Goal: Check status

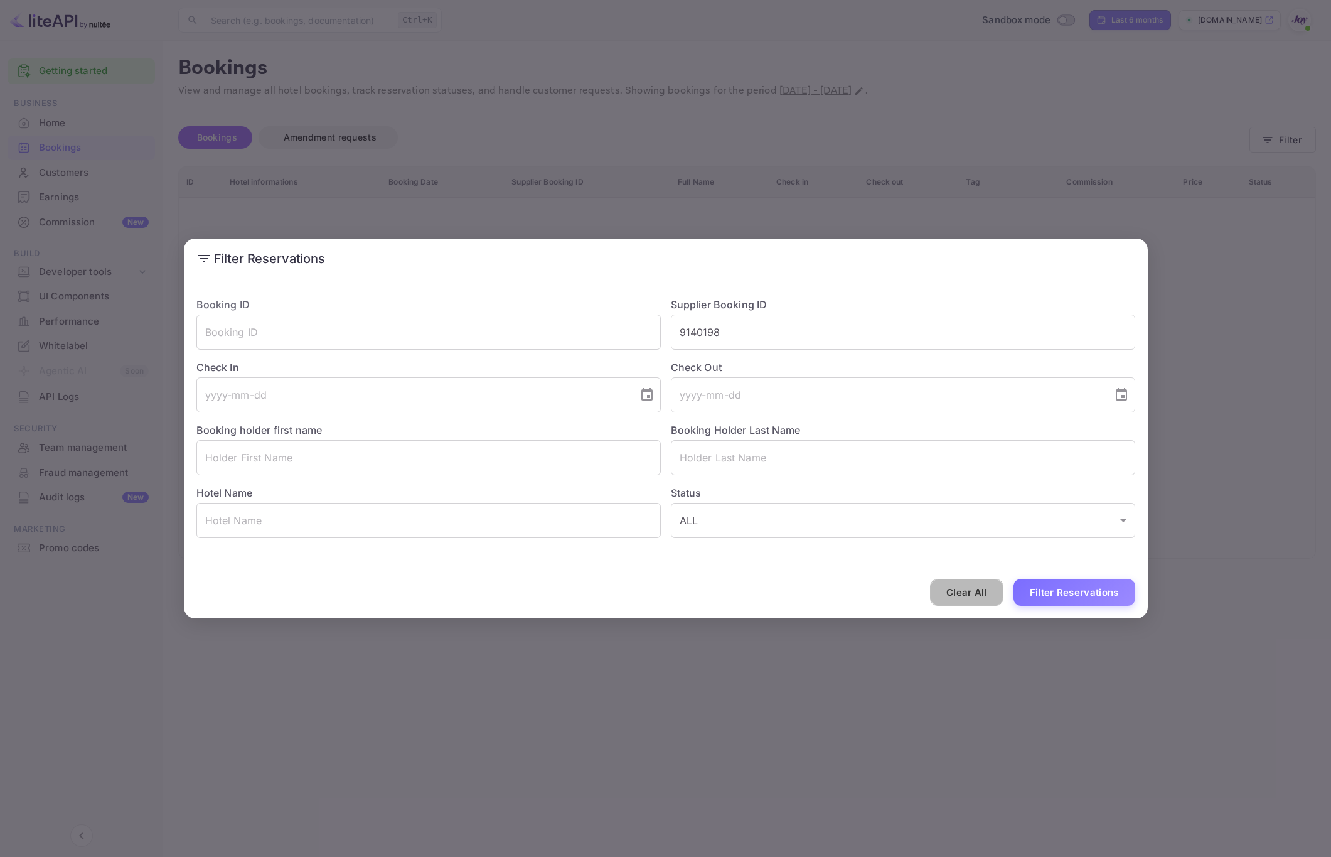
click at [970, 599] on button "Clear All" at bounding box center [966, 592] width 73 height 27
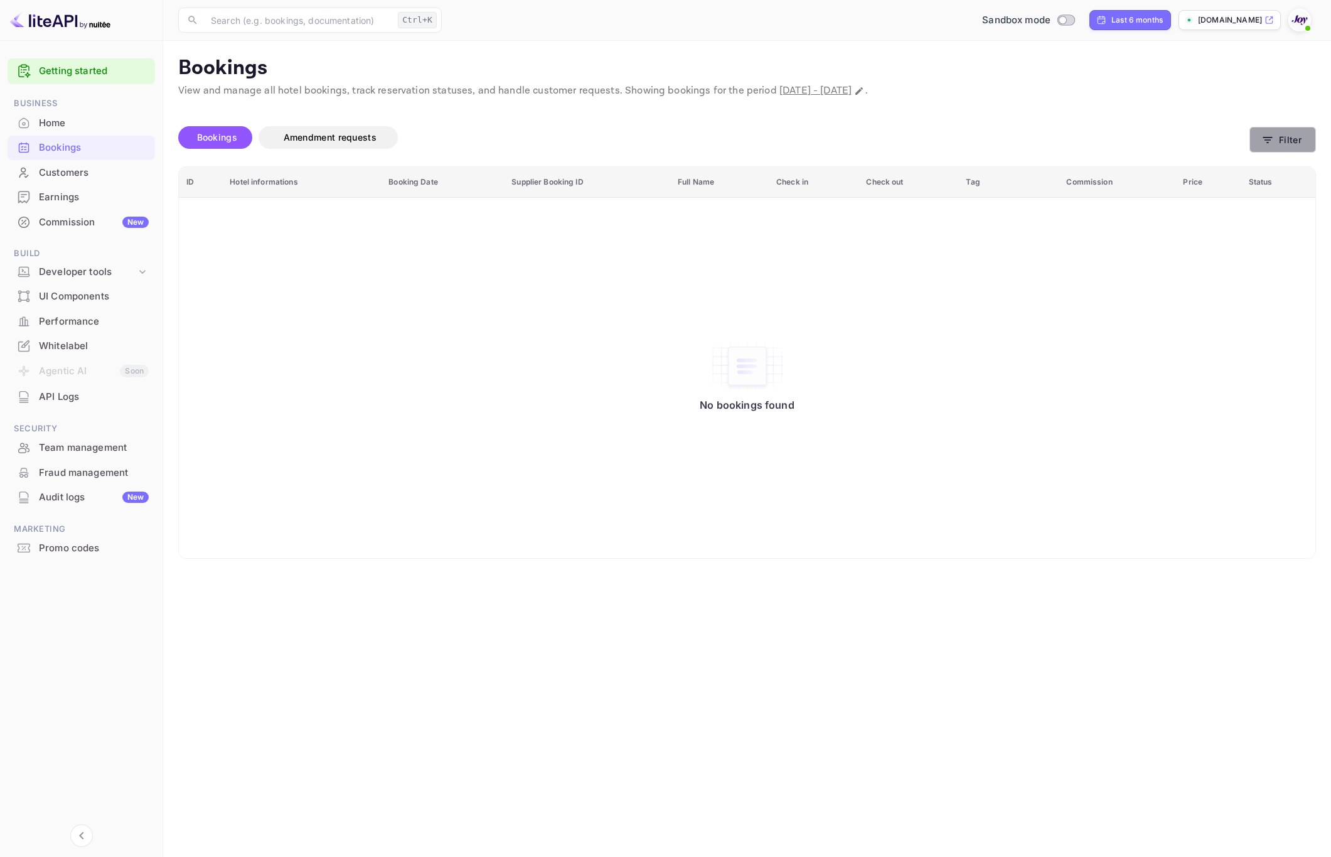
click at [1285, 145] on button "Filter" at bounding box center [1283, 140] width 67 height 26
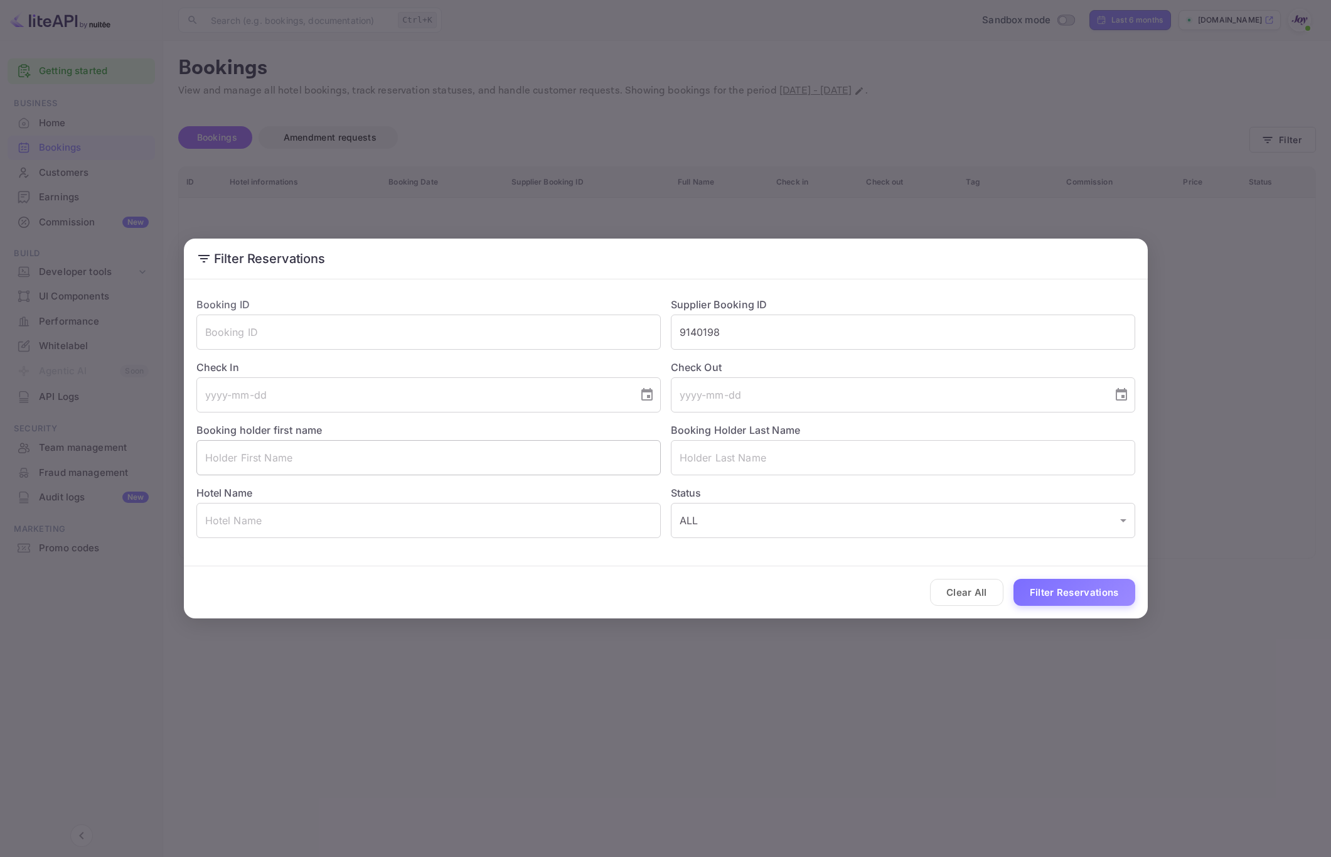
click at [345, 458] on input "text" at bounding box center [428, 457] width 464 height 35
type input "Tuomo"
click at [786, 458] on input "text" at bounding box center [903, 457] width 464 height 35
paste input "[PERSON_NAME]"
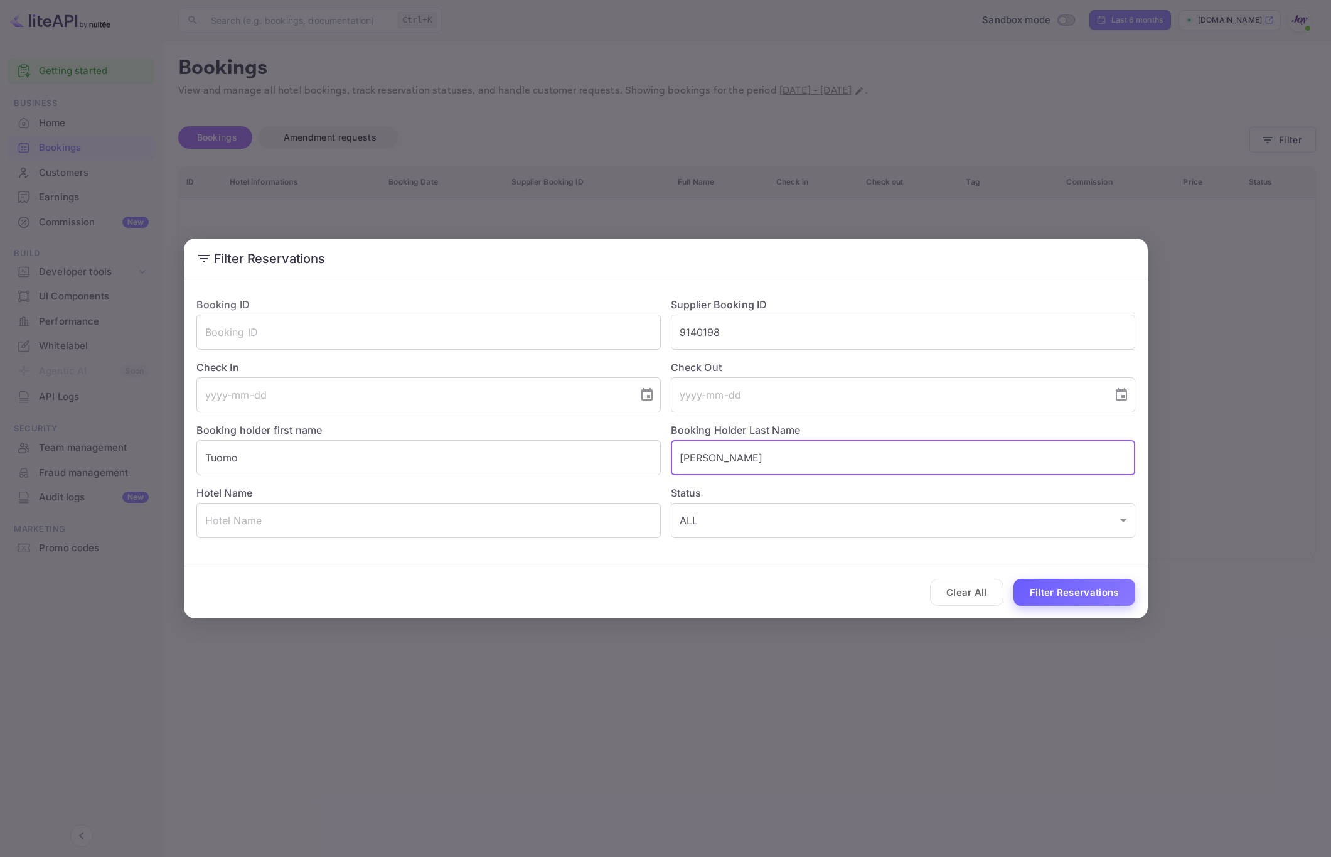
type input "[PERSON_NAME]"
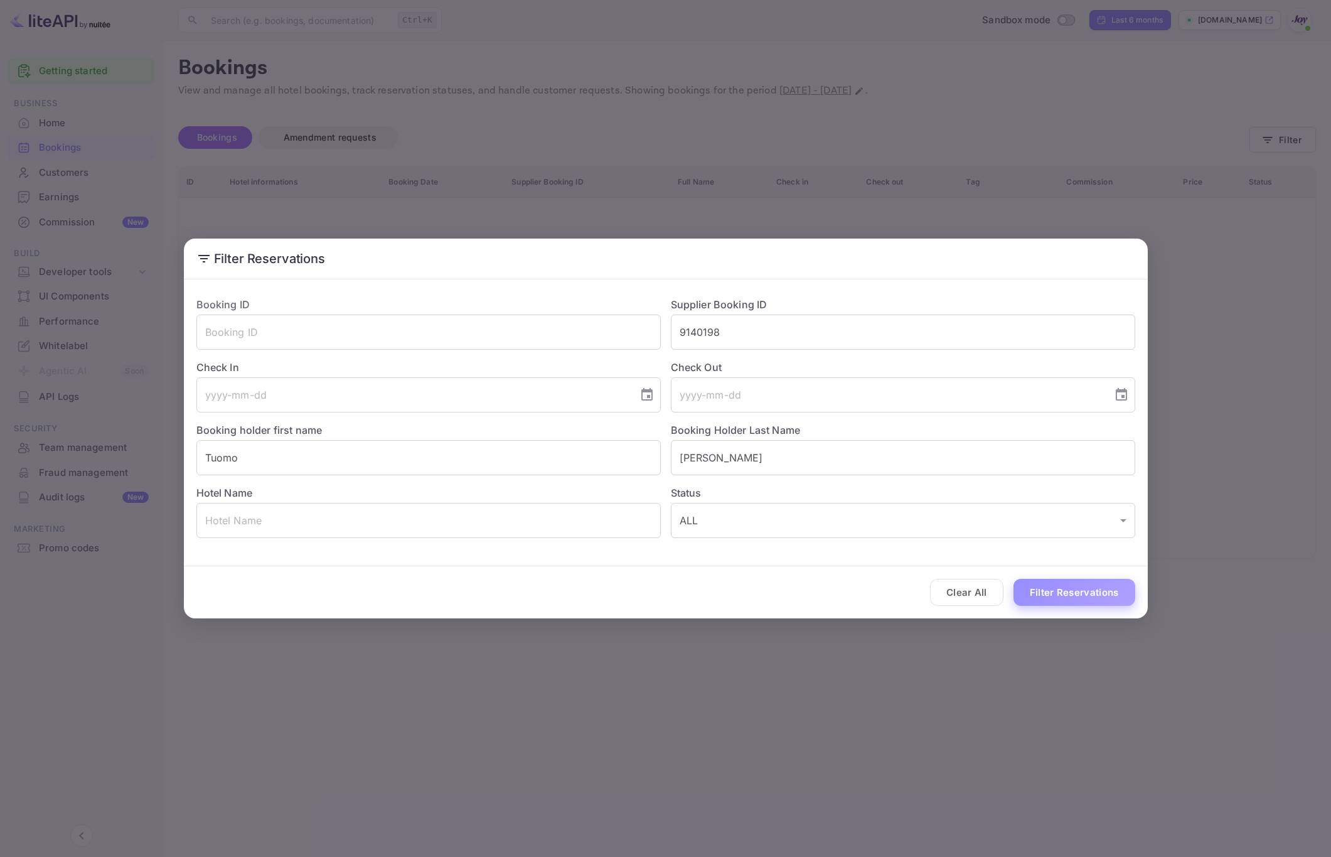
click at [1090, 590] on button "Filter Reservations" at bounding box center [1075, 592] width 122 height 27
click at [631, 694] on div "Filter Reservations Booking ID ​ Supplier Booking ID 9140198 ​ Check In ​ Check…" at bounding box center [665, 428] width 1331 height 857
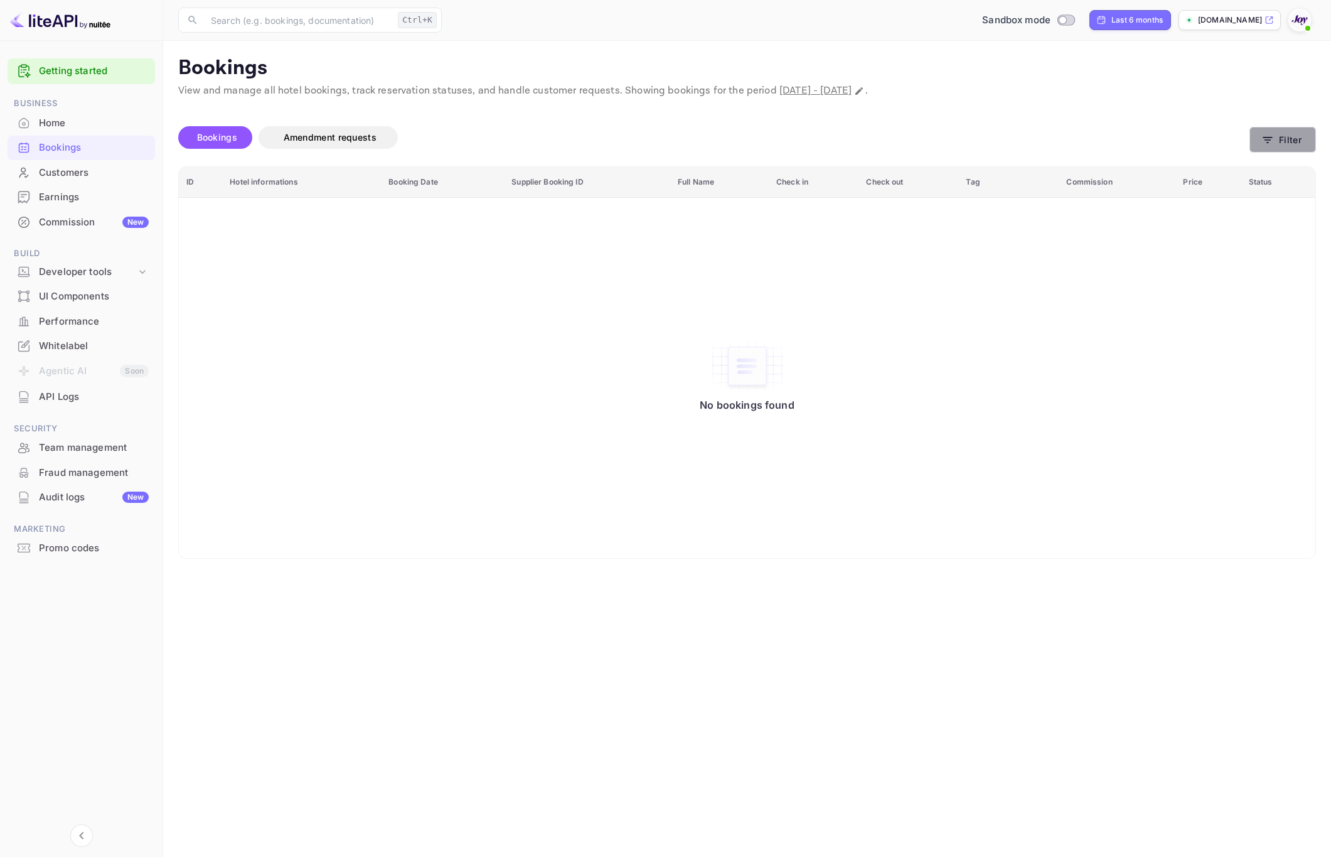
click at [1292, 134] on button "Filter" at bounding box center [1283, 140] width 67 height 26
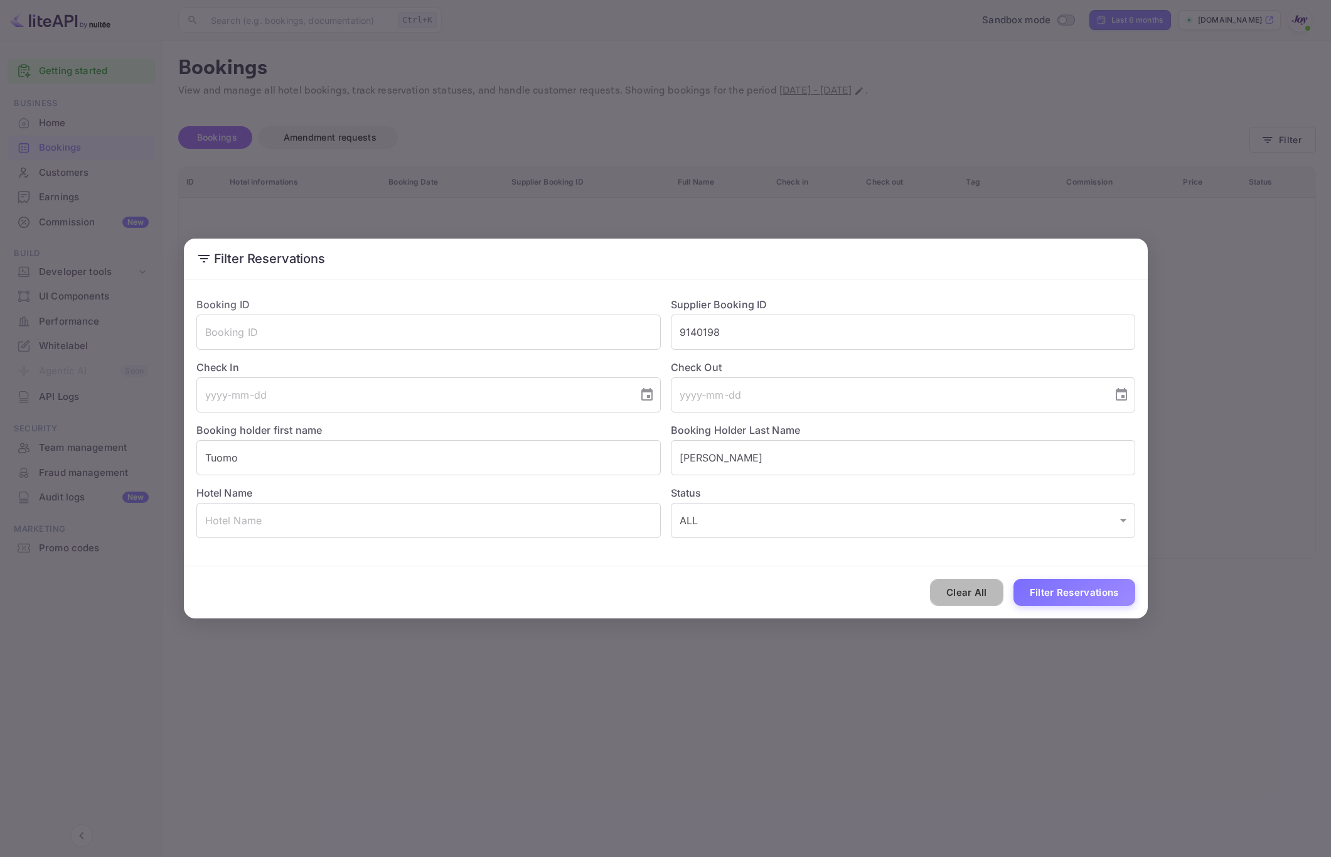
click at [968, 594] on button "Clear All" at bounding box center [966, 592] width 73 height 27
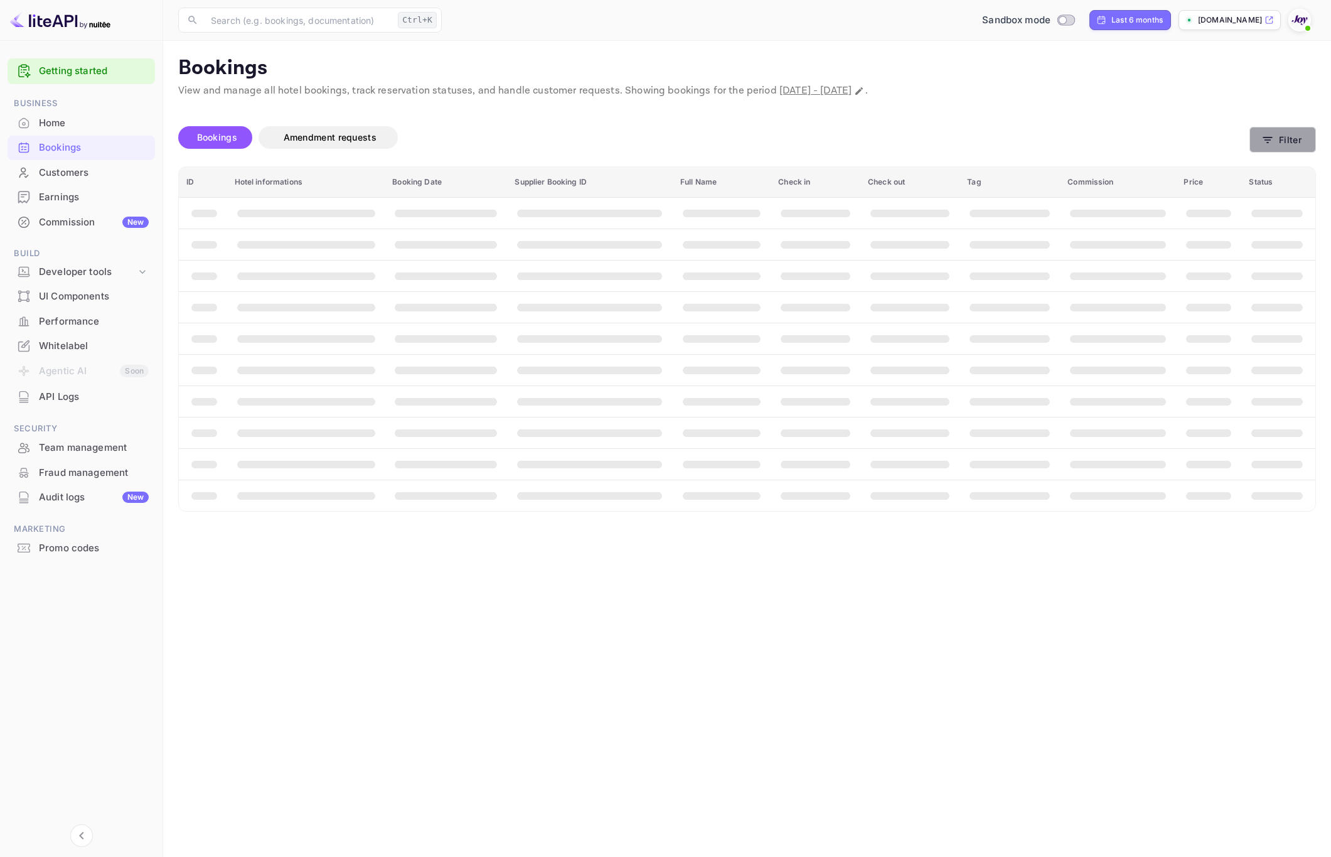
click at [1295, 134] on button "Filter" at bounding box center [1283, 140] width 67 height 26
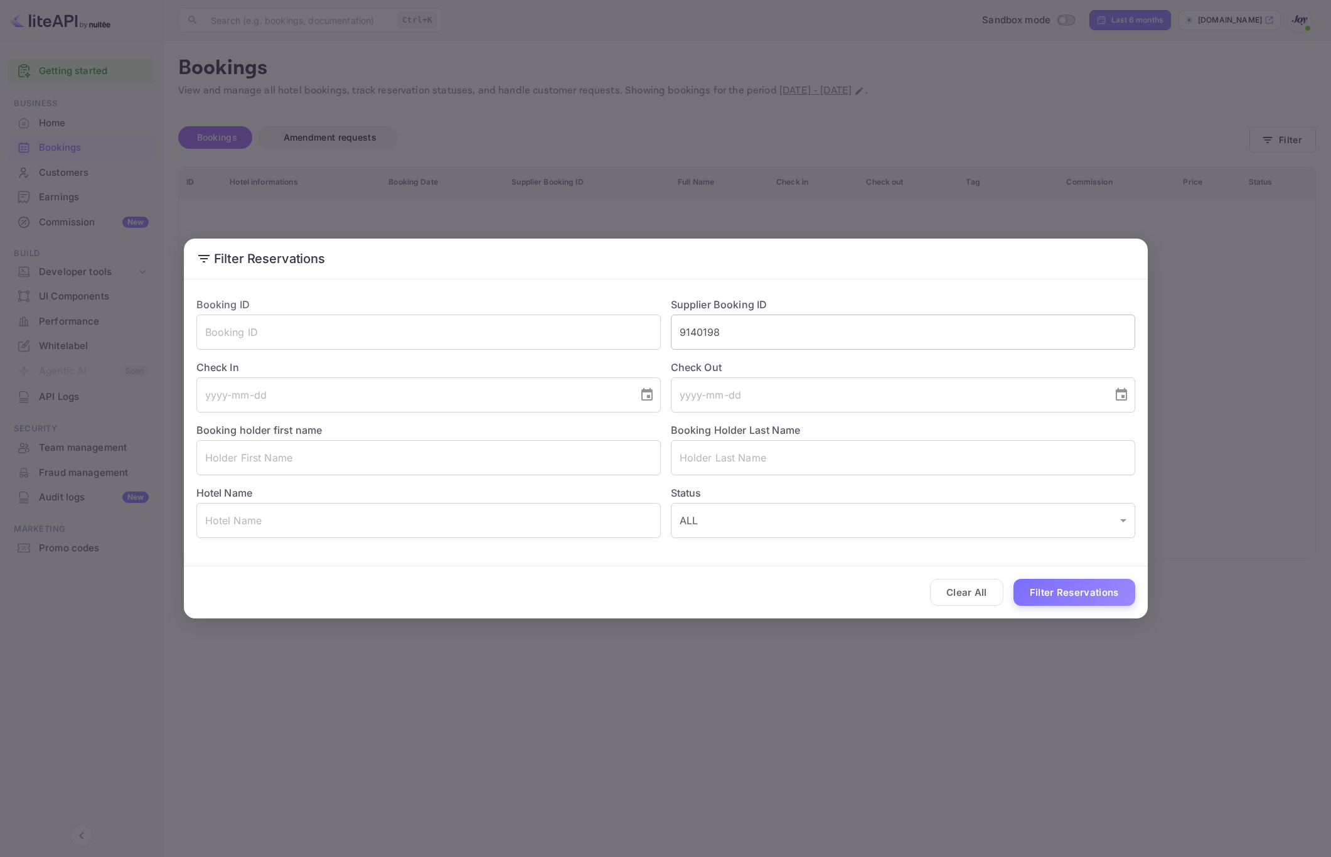
click at [771, 337] on input "9140198" at bounding box center [903, 331] width 464 height 35
click at [375, 458] on input "text" at bounding box center [428, 457] width 464 height 35
type input "[PERSON_NAME]"
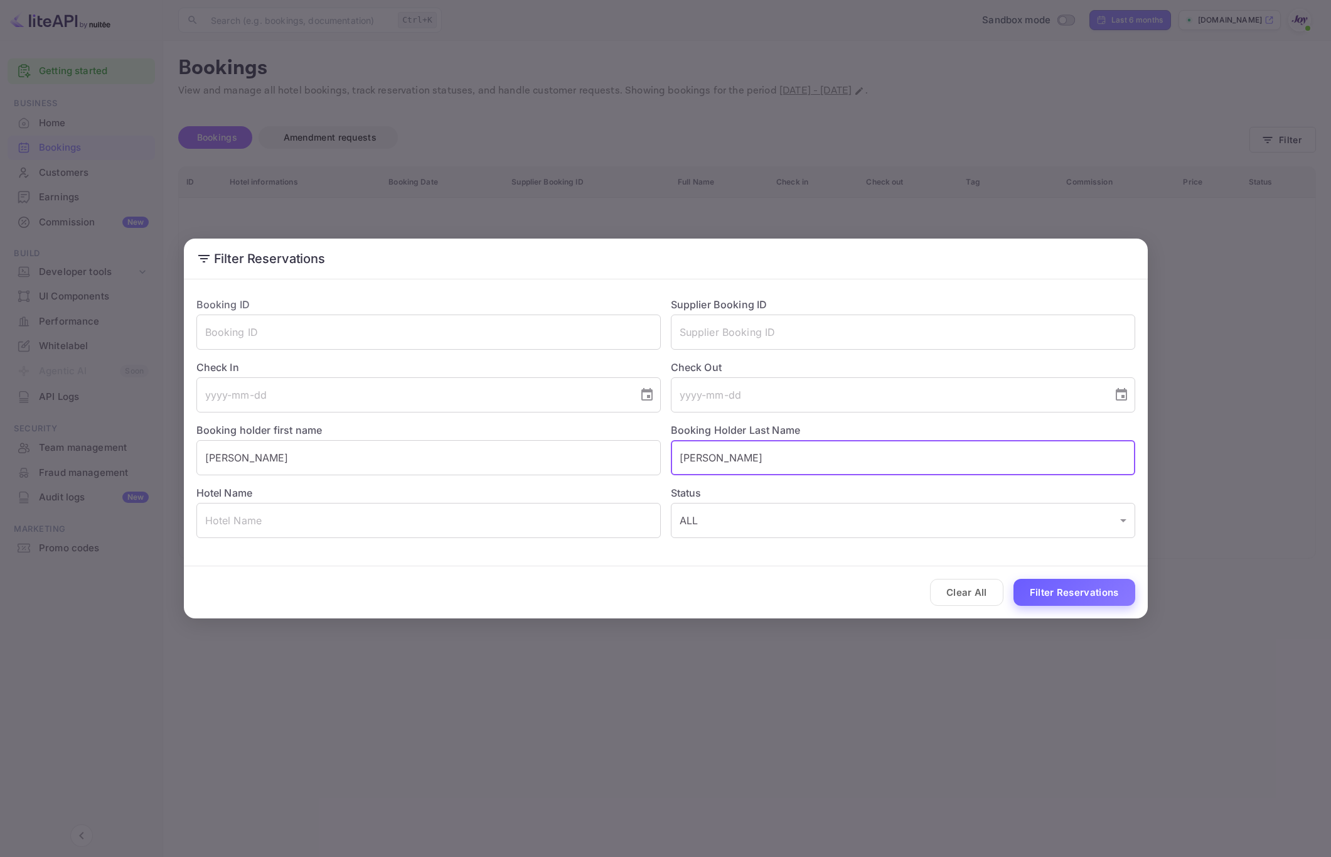
type input "[PERSON_NAME]"
click at [1040, 587] on button "Filter Reservations" at bounding box center [1075, 592] width 122 height 27
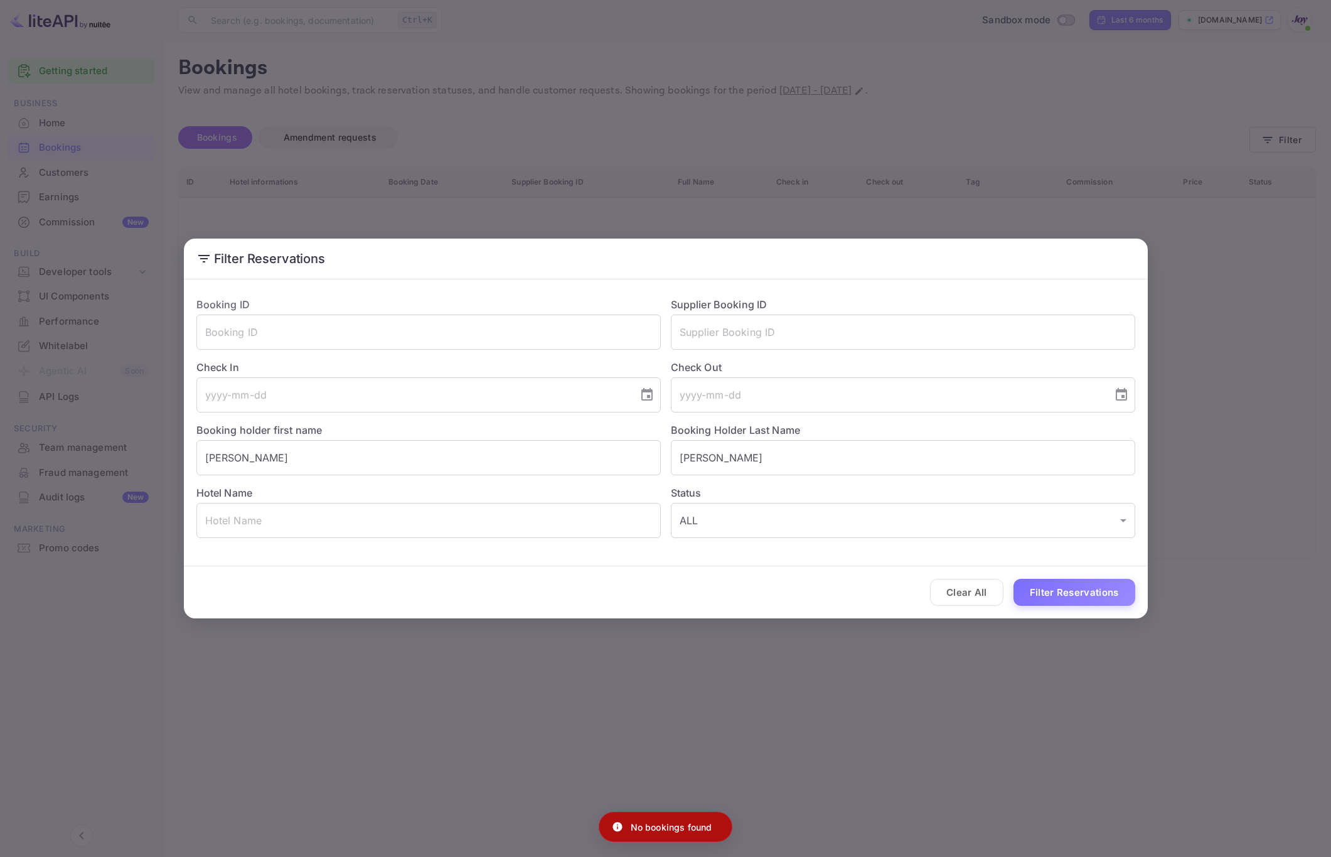
click at [1007, 645] on div "Filter Reservations Booking ID ​ Supplier Booking ID ​ Check In ​ Check Out ​ B…" at bounding box center [665, 428] width 1331 height 857
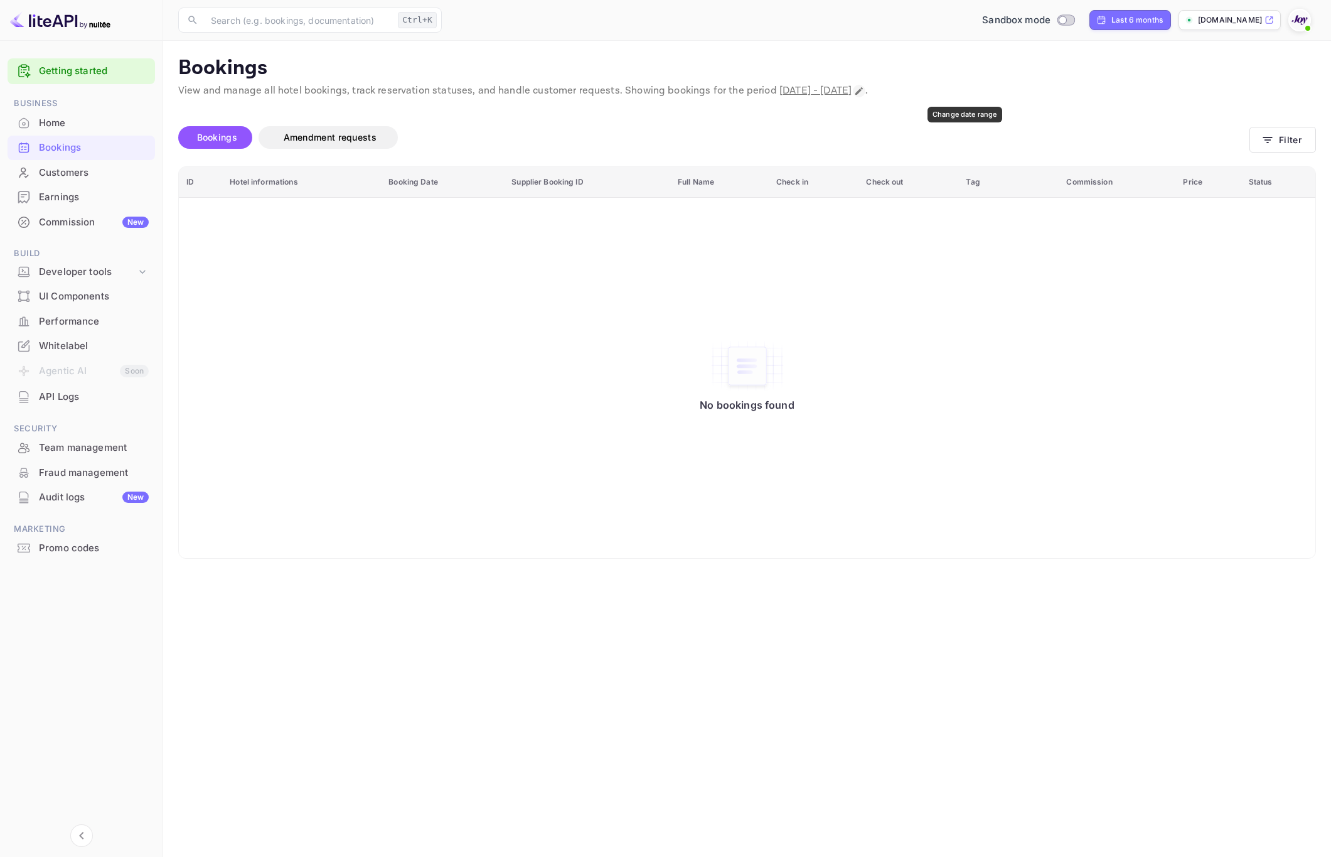
click at [864, 92] on icon "Change date range" at bounding box center [859, 91] width 10 height 10
select select "2"
select select "2025"
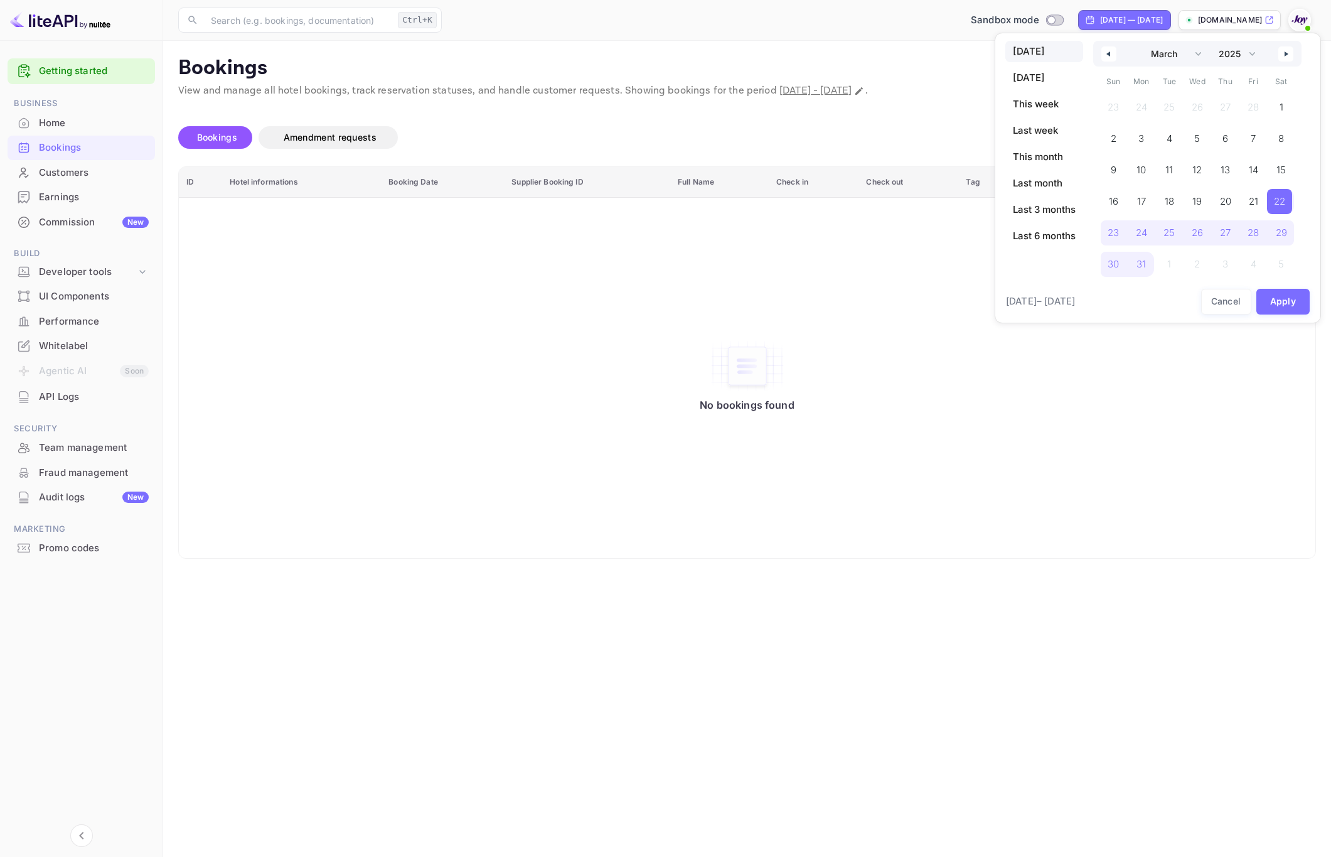
click at [1049, 55] on span "[DATE]" at bounding box center [1044, 51] width 78 height 21
select select "8"
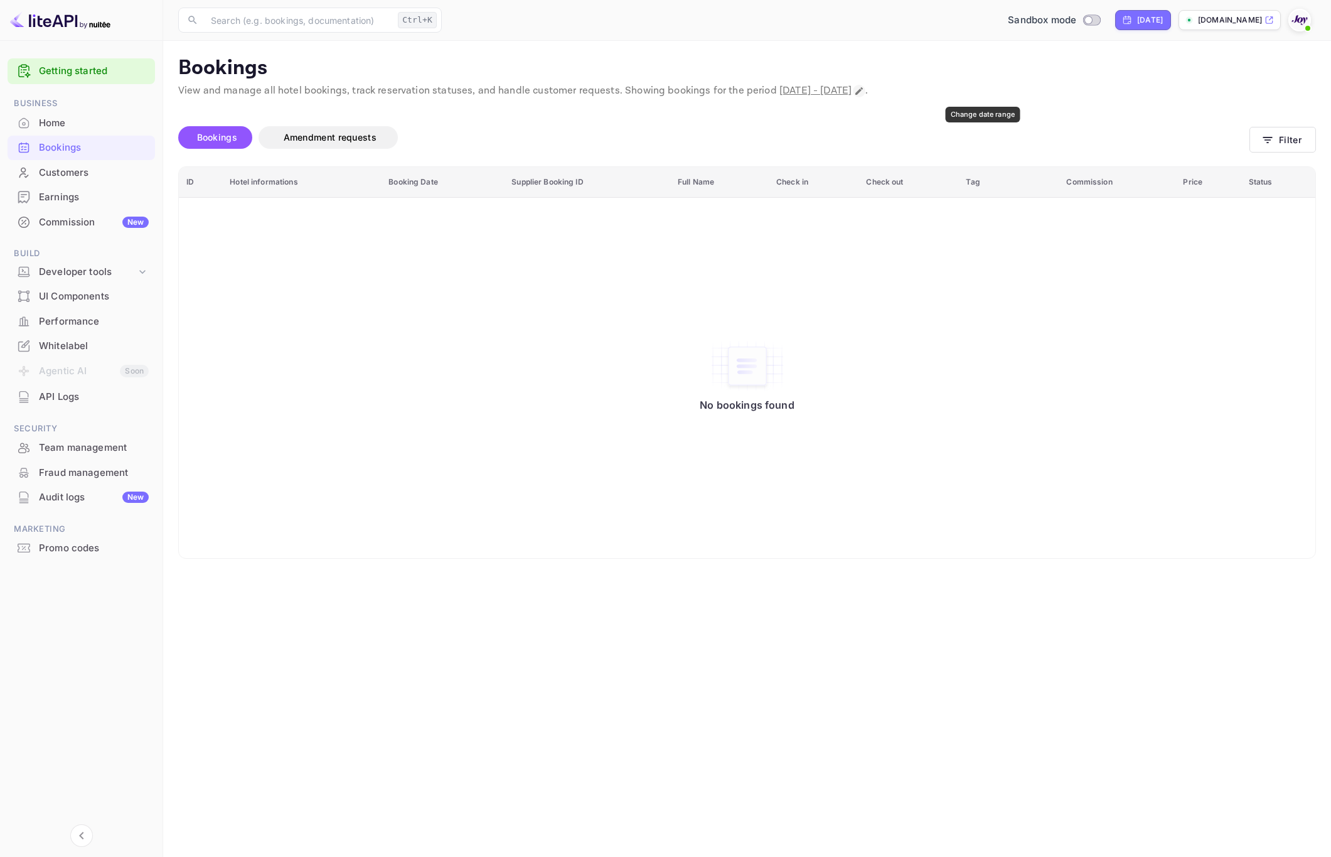
click at [863, 91] on icon "Change date range" at bounding box center [859, 91] width 8 height 8
select select "8"
select select "2025"
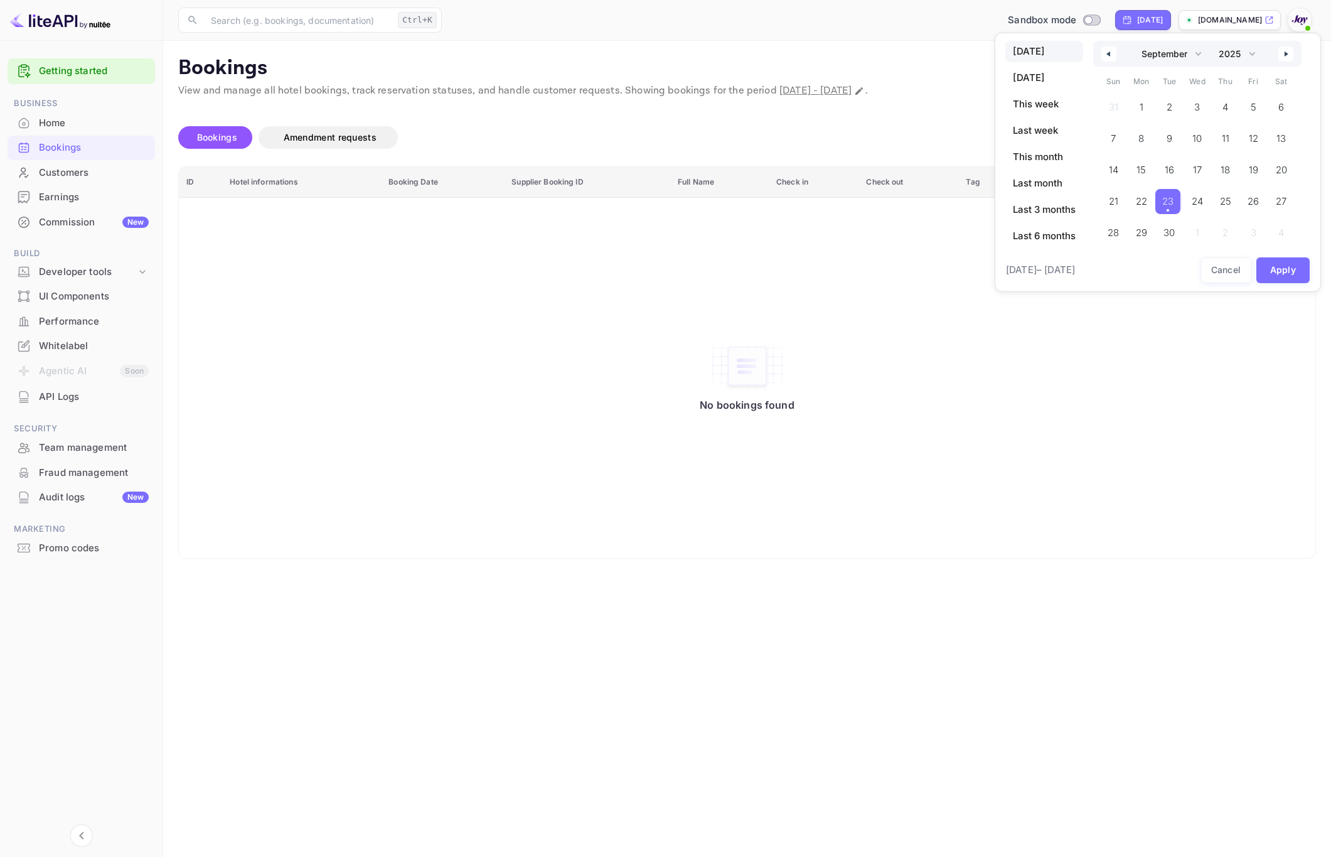
click at [1288, 58] on button "button" at bounding box center [1285, 53] width 15 height 15
click at [1110, 53] on icon "button" at bounding box center [1107, 53] width 6 height 5
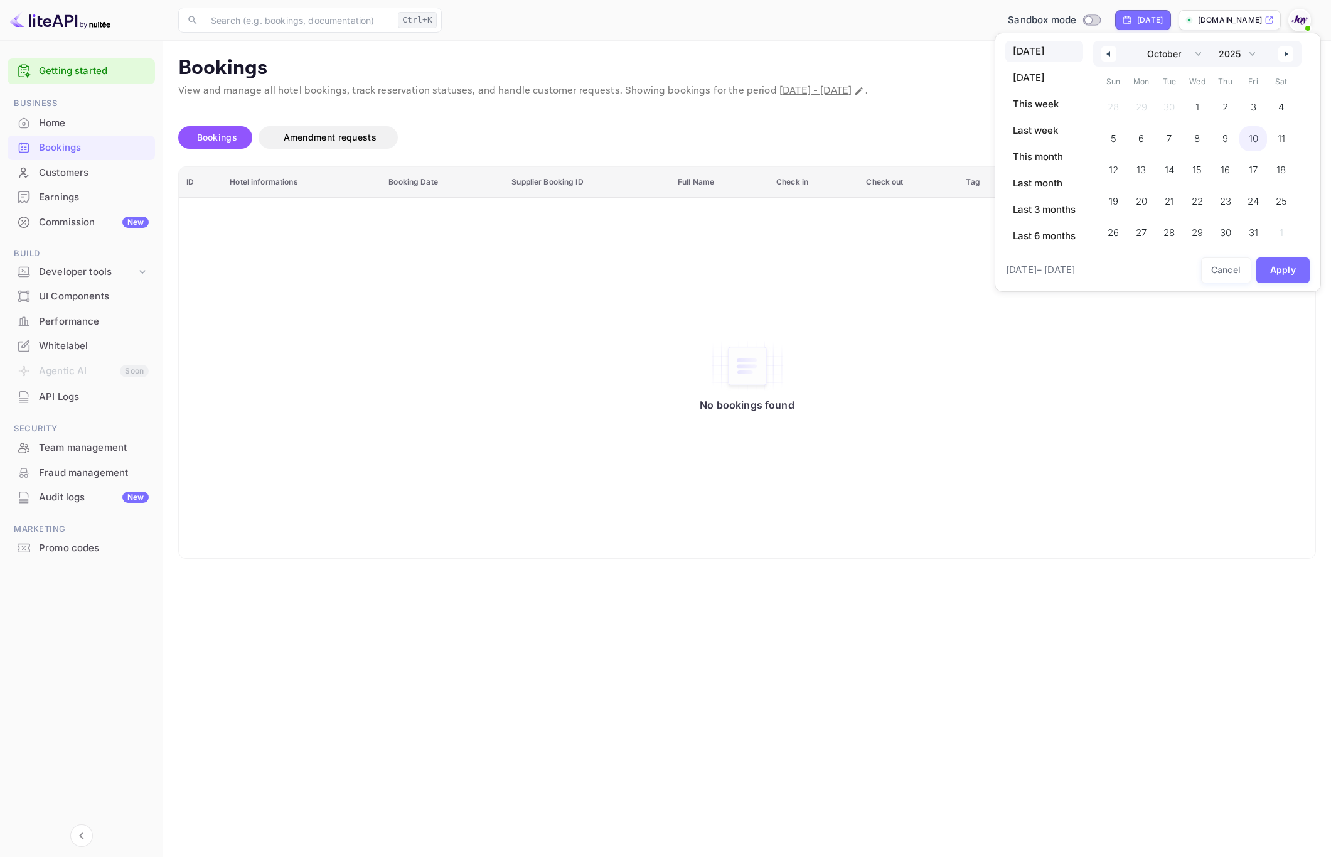
click at [1256, 144] on span "10" at bounding box center [1253, 138] width 9 height 23
click at [1292, 49] on button "button" at bounding box center [1285, 53] width 15 height 15
select select "0"
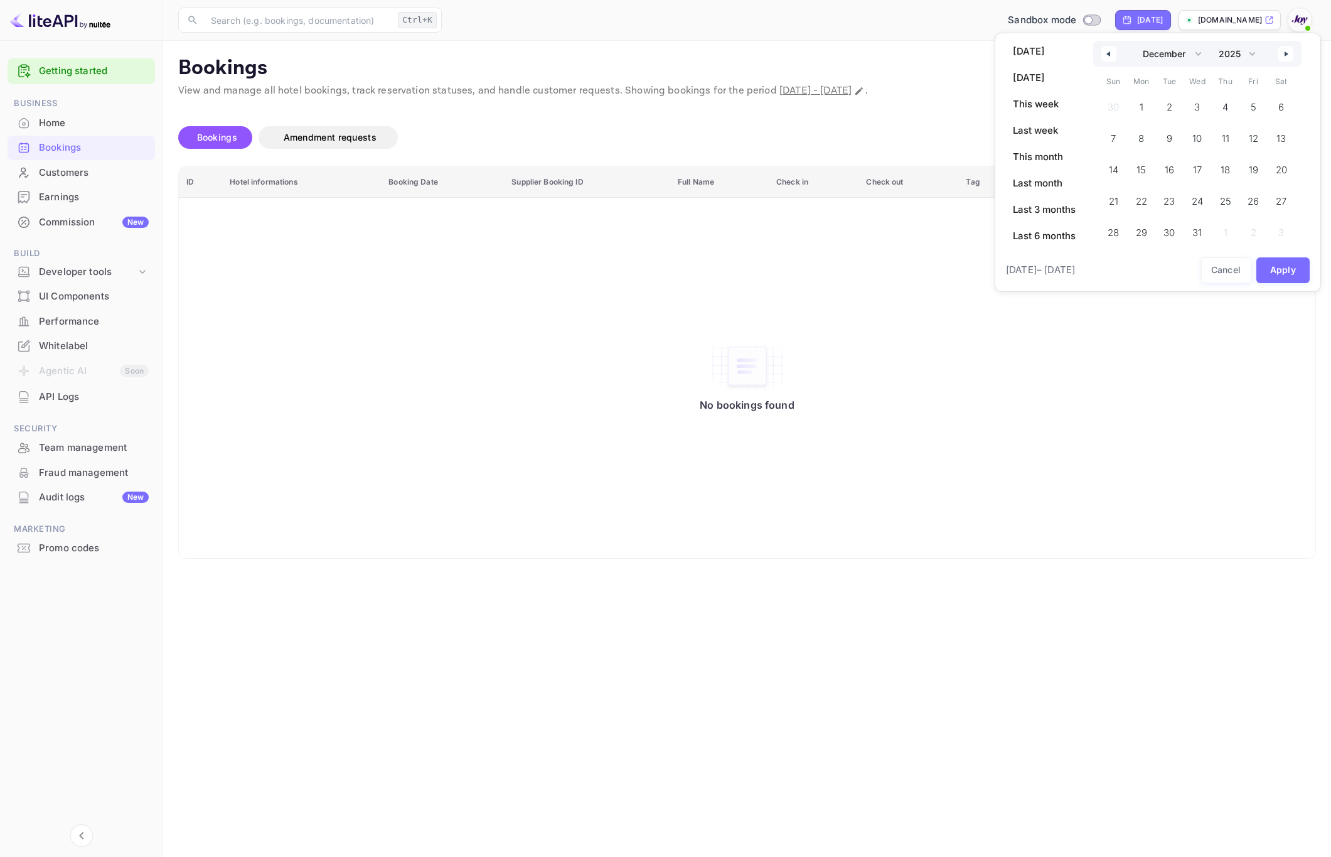
select select "2026"
click at [1226, 102] on span "1" at bounding box center [1224, 107] width 4 height 23
select select "9"
select select "2025"
click at [1280, 274] on button "Apply" at bounding box center [1283, 270] width 54 height 26
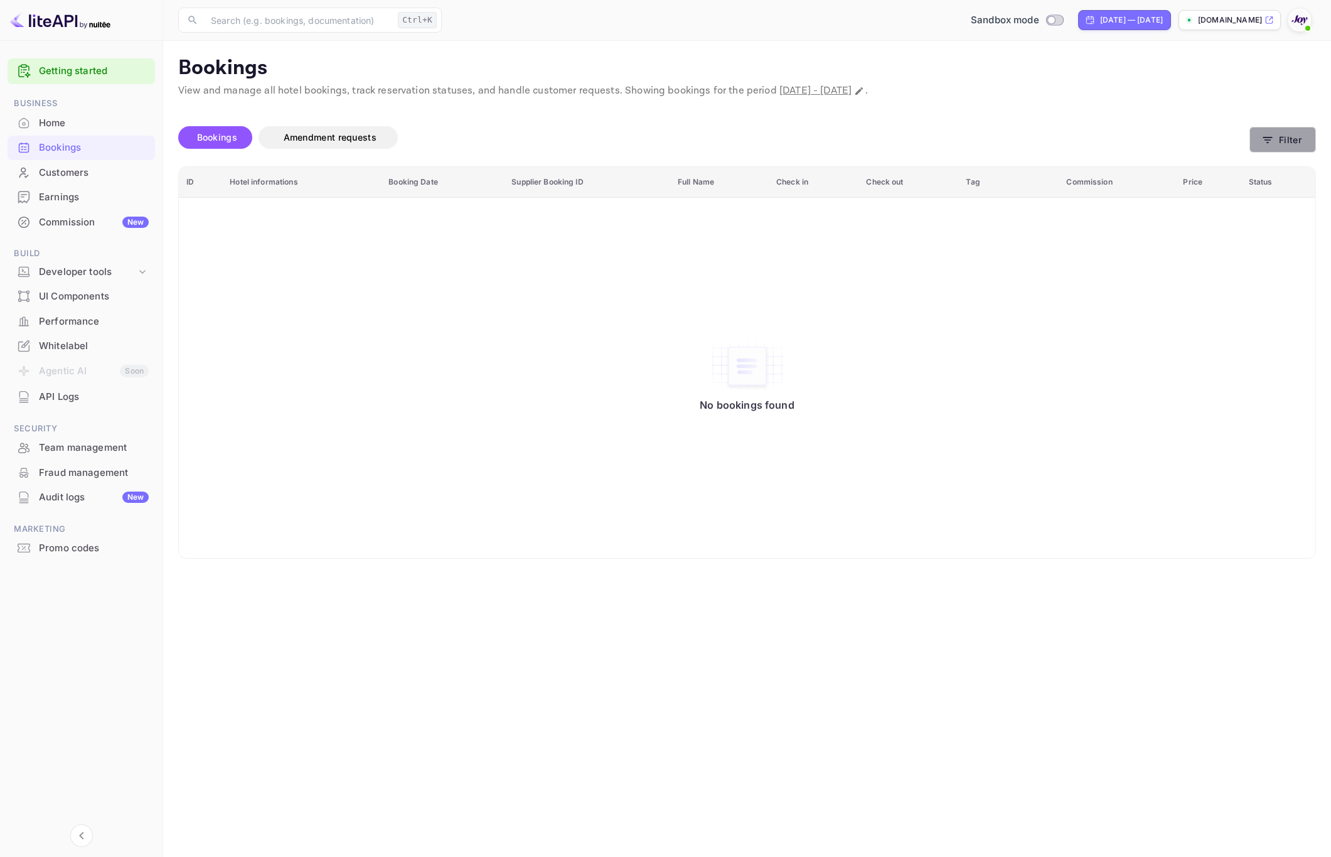
click at [1283, 142] on button "Filter" at bounding box center [1283, 140] width 67 height 26
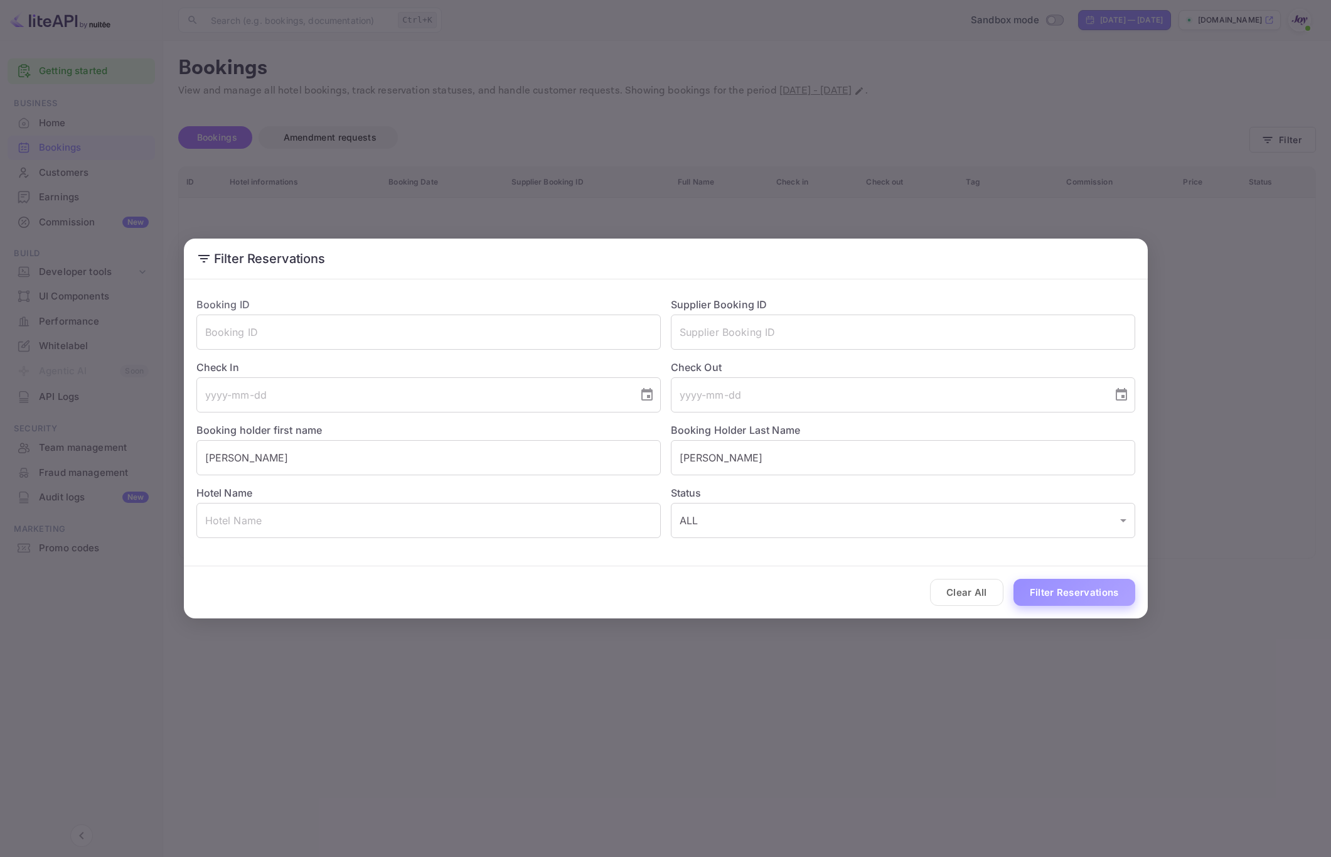
click at [1083, 597] on button "Filter Reservations" at bounding box center [1075, 592] width 122 height 27
click at [963, 720] on div "Filter Reservations Booking ID ​ Supplier Booking ID ​ Check In ​ Check Out ​ B…" at bounding box center [665, 428] width 1331 height 857
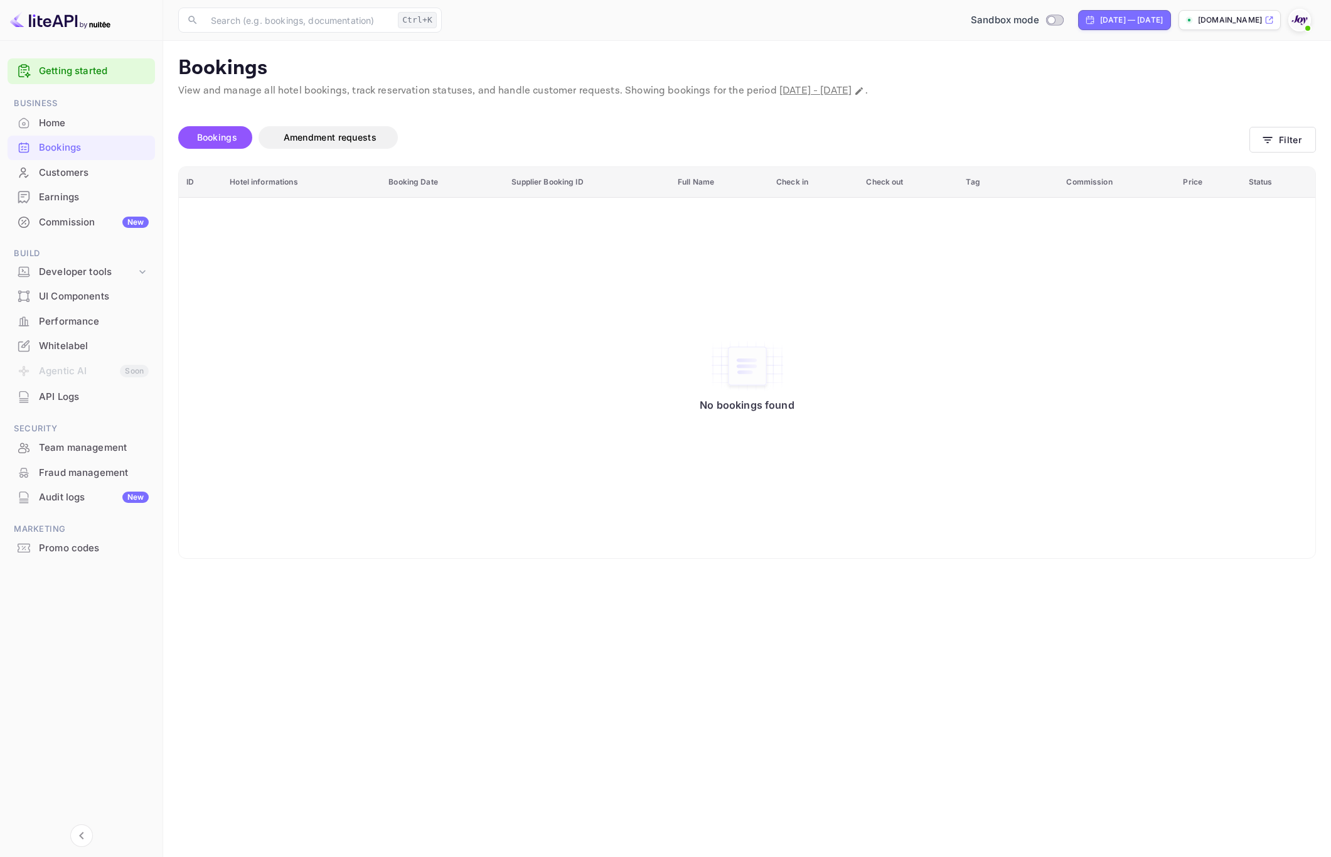
click at [1078, 299] on div "No bookings found" at bounding box center [746, 377] width 1111 height 343
click at [863, 90] on icon "Change date range" at bounding box center [859, 91] width 8 height 8
select select "9"
select select "2025"
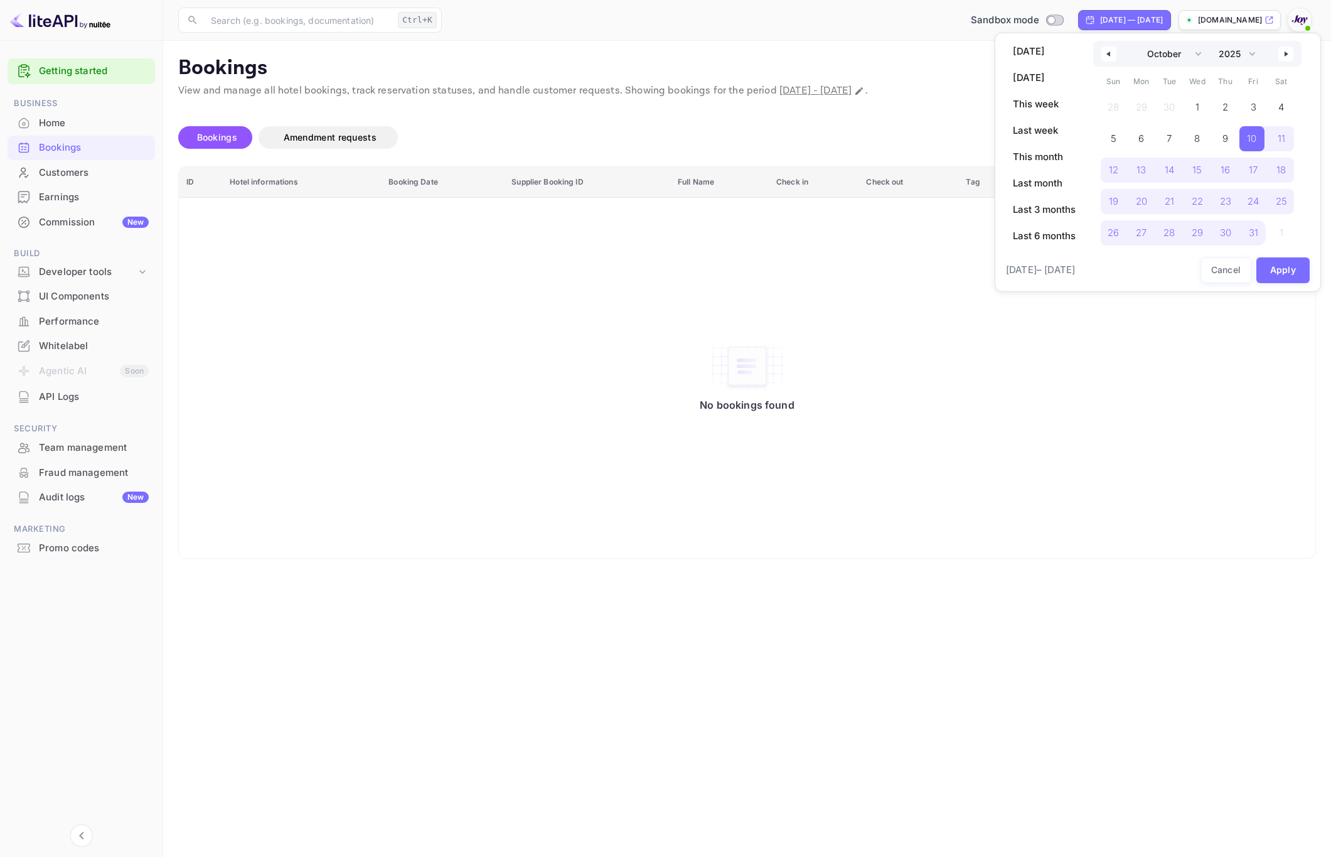
click at [1294, 60] on div "January February March April May June July August September October November [D…" at bounding box center [1197, 54] width 208 height 26
click at [1290, 55] on icon "button" at bounding box center [1288, 53] width 6 height 5
click at [1290, 53] on icon "button" at bounding box center [1288, 53] width 6 height 5
select select "0"
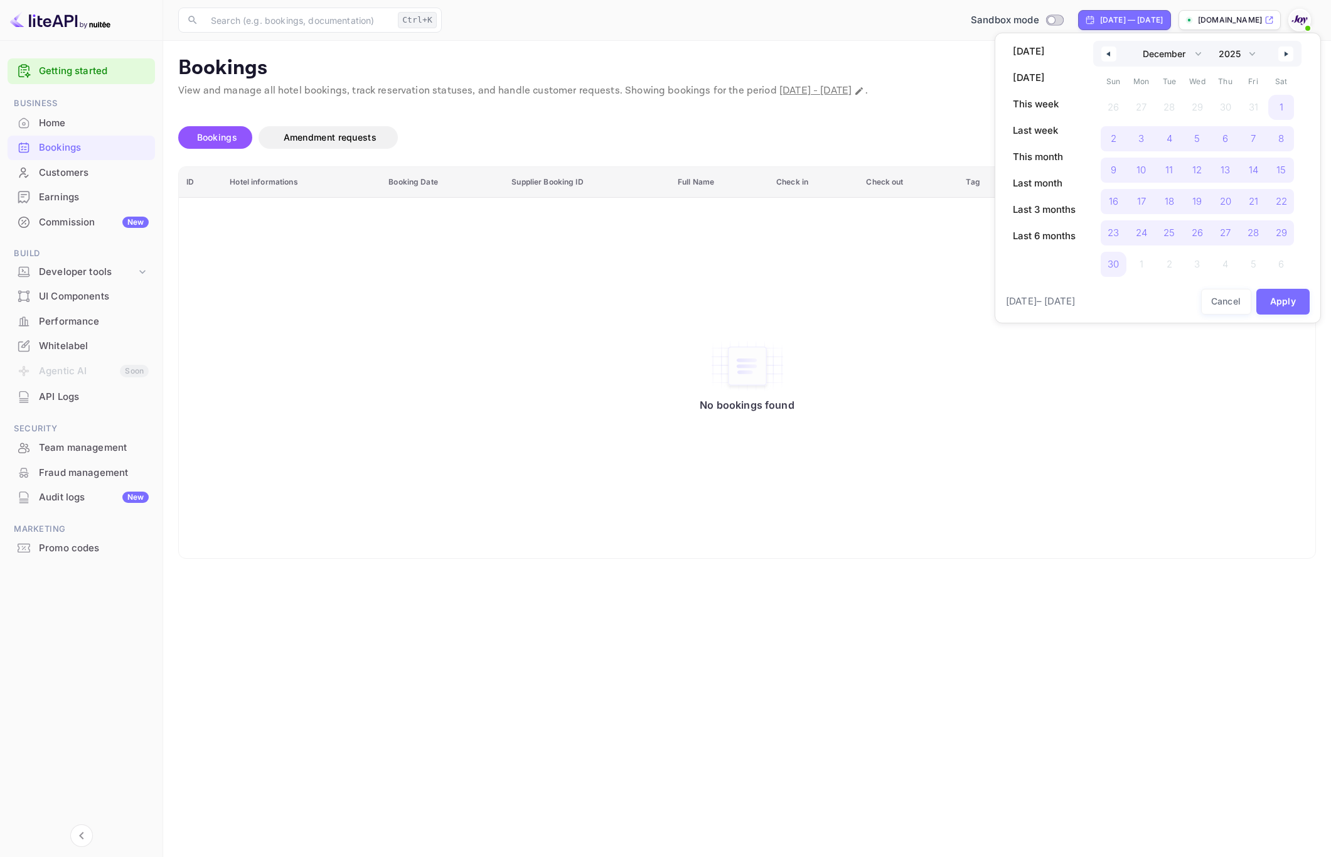
select select "2026"
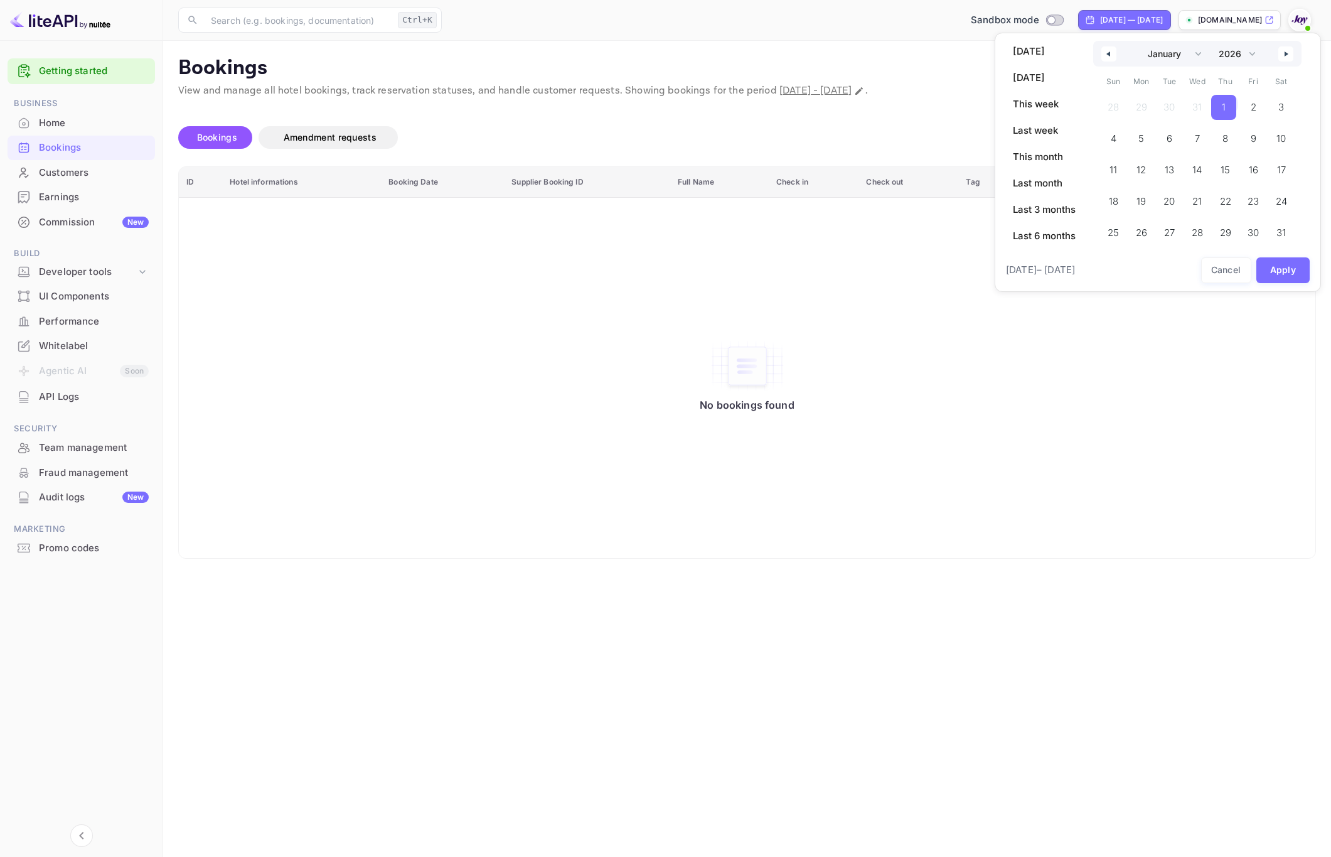
click at [1115, 53] on button "button" at bounding box center [1108, 53] width 15 height 15
select select "11"
select select "2025"
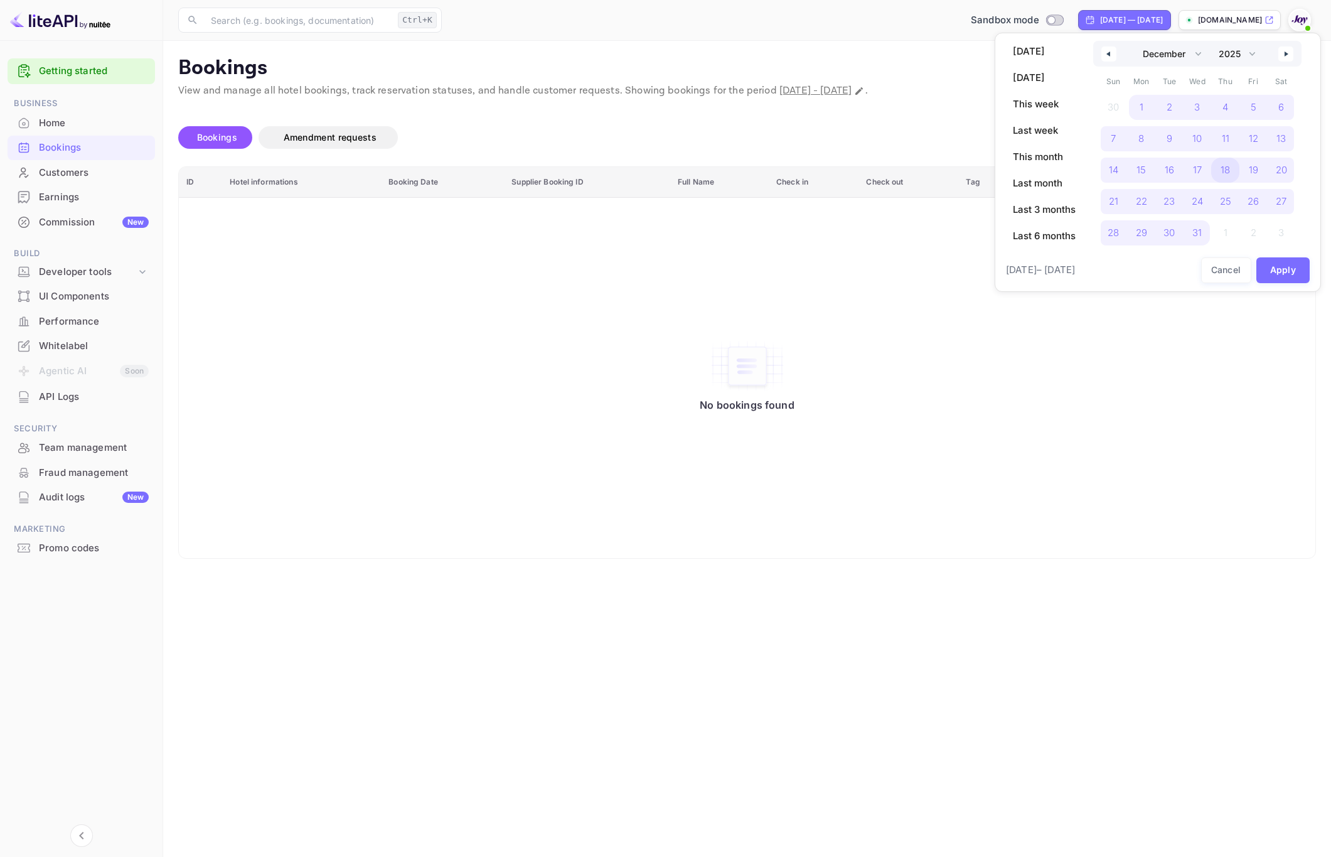
click at [1229, 168] on span "18" at bounding box center [1225, 170] width 9 height 23
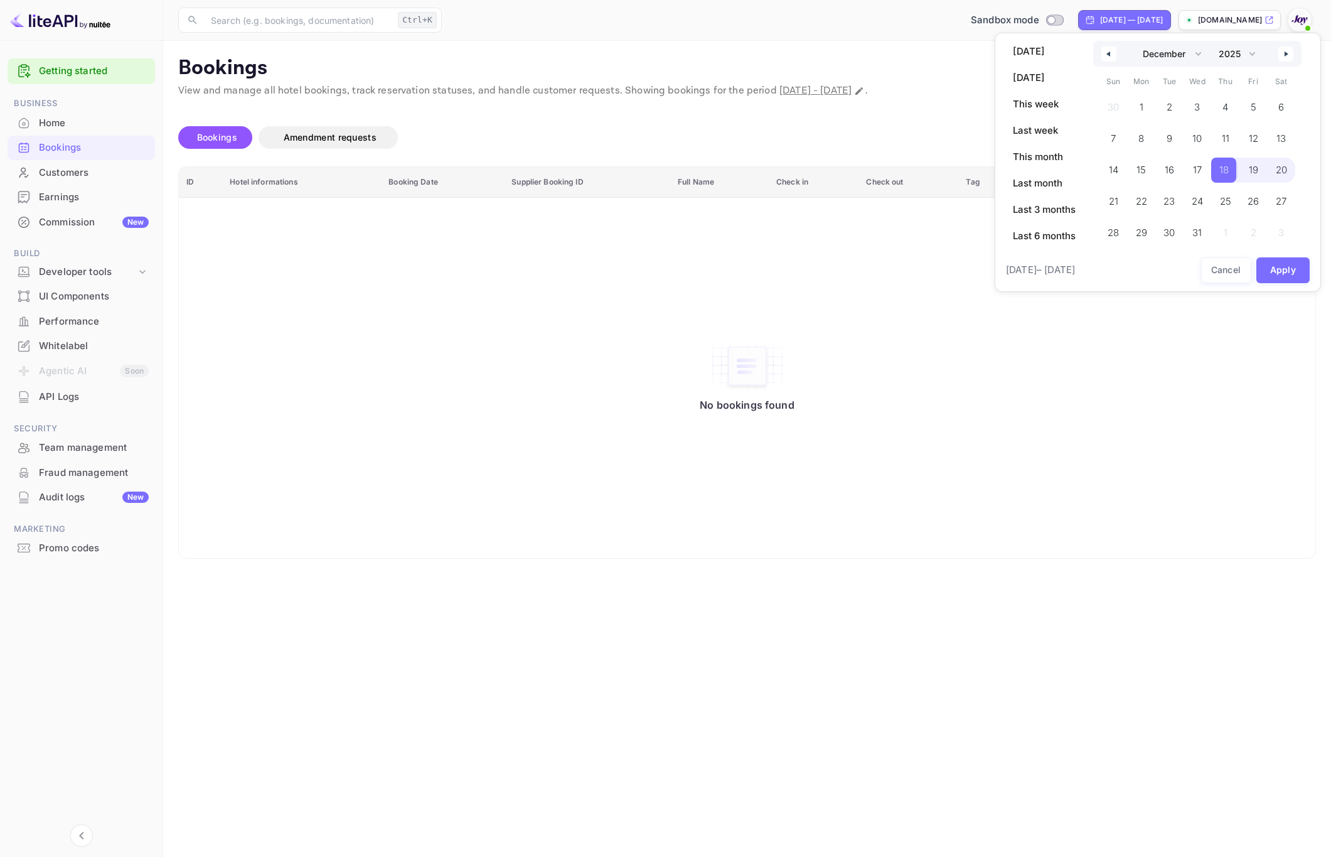
click at [1280, 168] on span "20" at bounding box center [1281, 170] width 11 height 23
click at [1284, 271] on button "Apply" at bounding box center [1283, 270] width 54 height 26
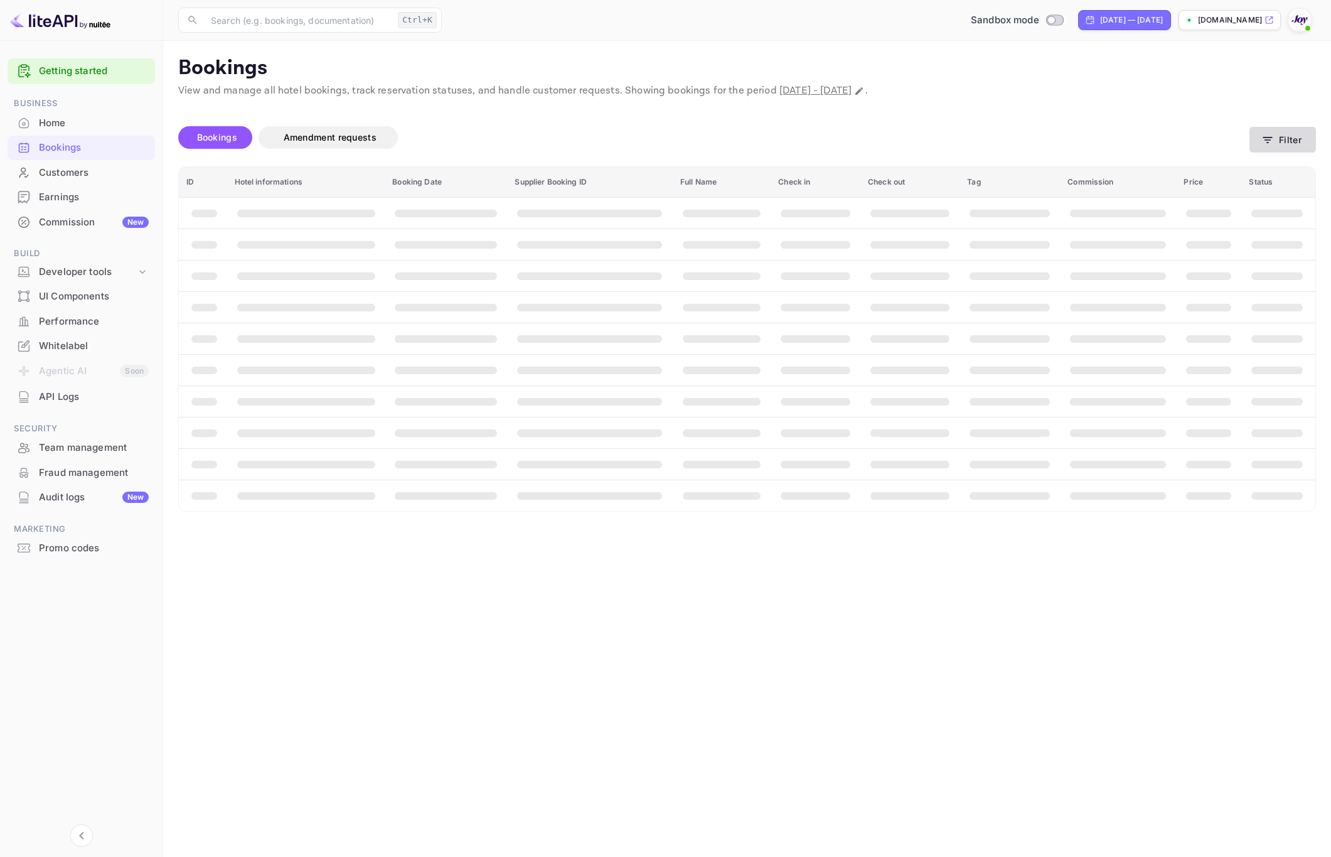
click at [1288, 132] on button "Filter" at bounding box center [1283, 140] width 67 height 26
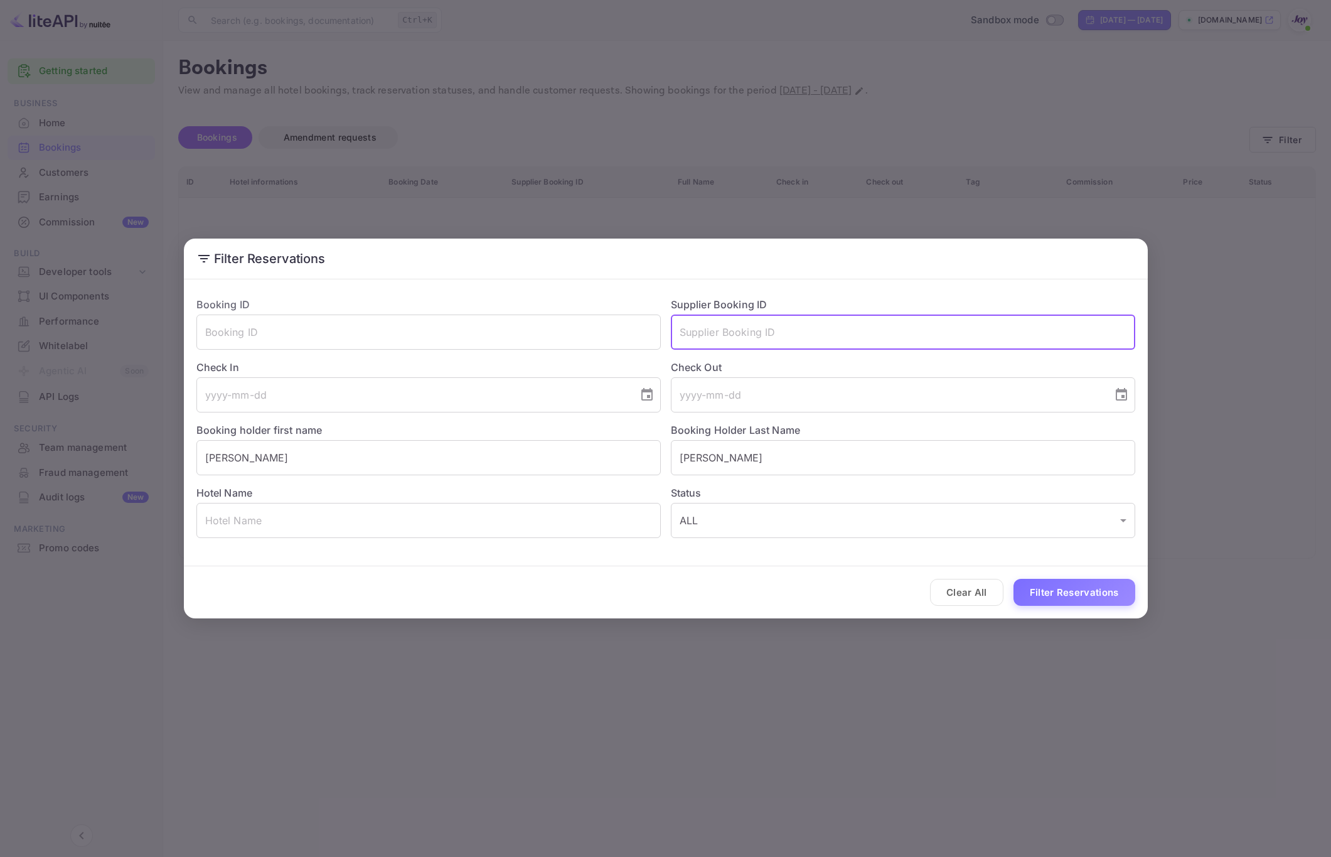
click at [759, 336] on input "text" at bounding box center [903, 331] width 464 height 35
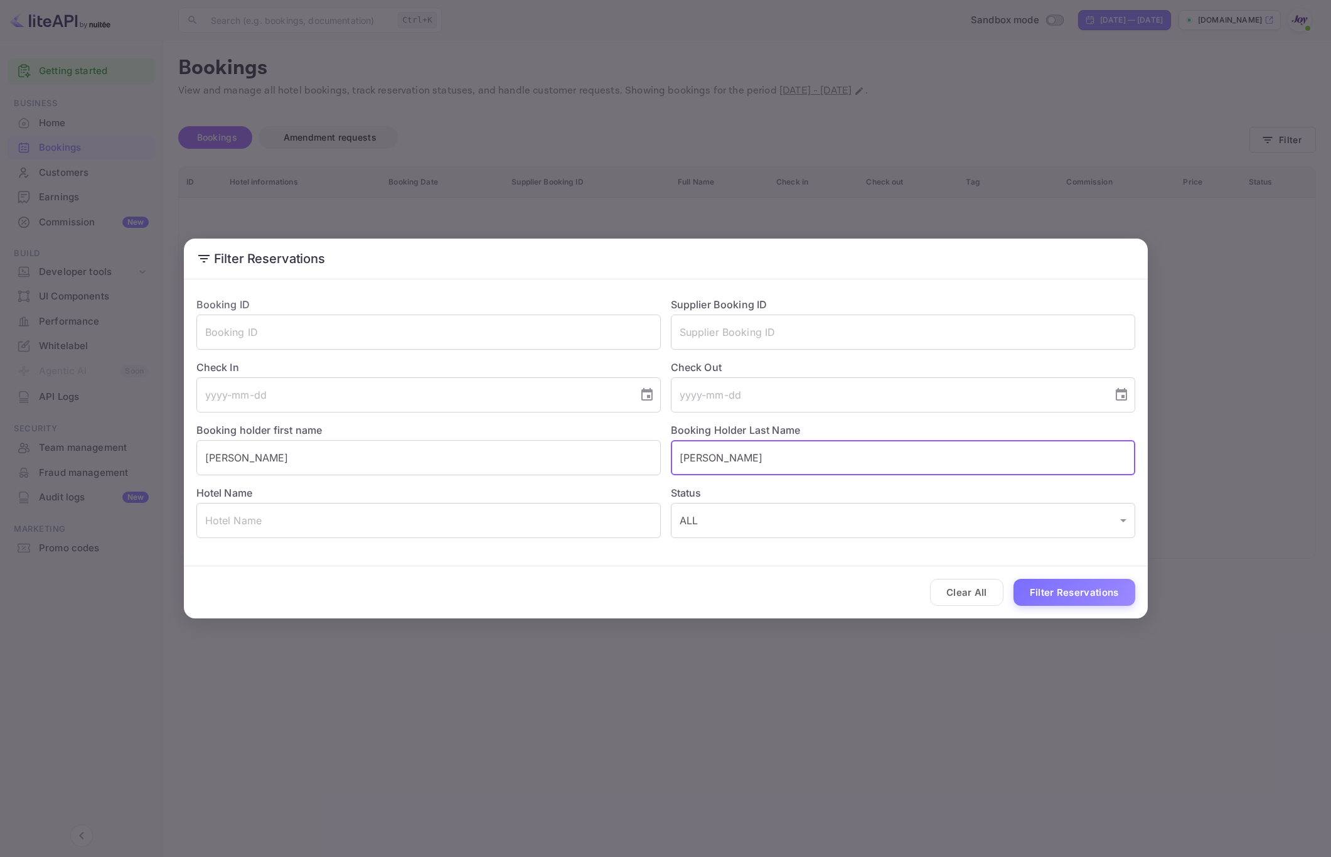
click at [747, 456] on input "[PERSON_NAME]" at bounding box center [903, 457] width 464 height 35
click at [297, 467] on input "[PERSON_NAME]" at bounding box center [428, 457] width 464 height 35
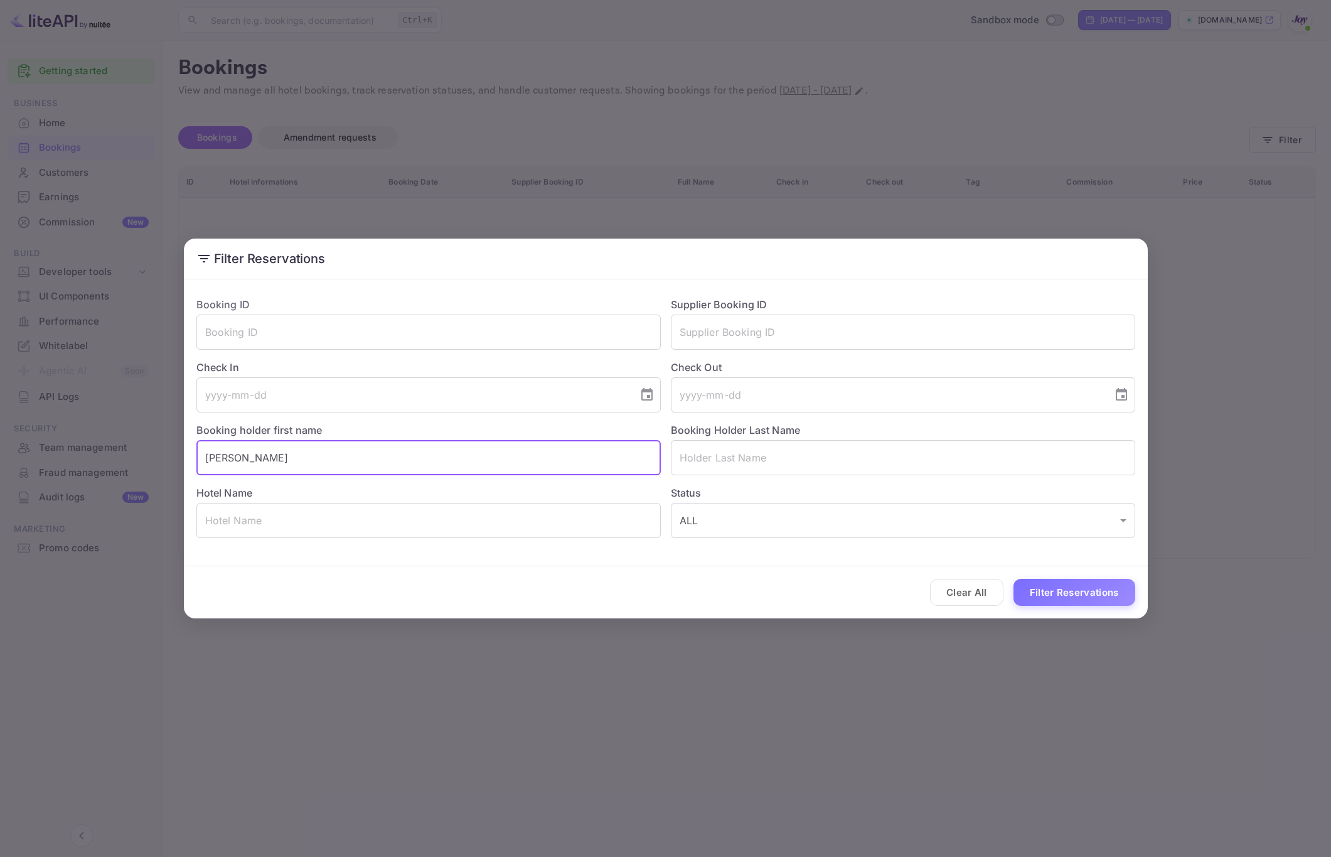
click at [297, 467] on input "[PERSON_NAME]" at bounding box center [428, 457] width 464 height 35
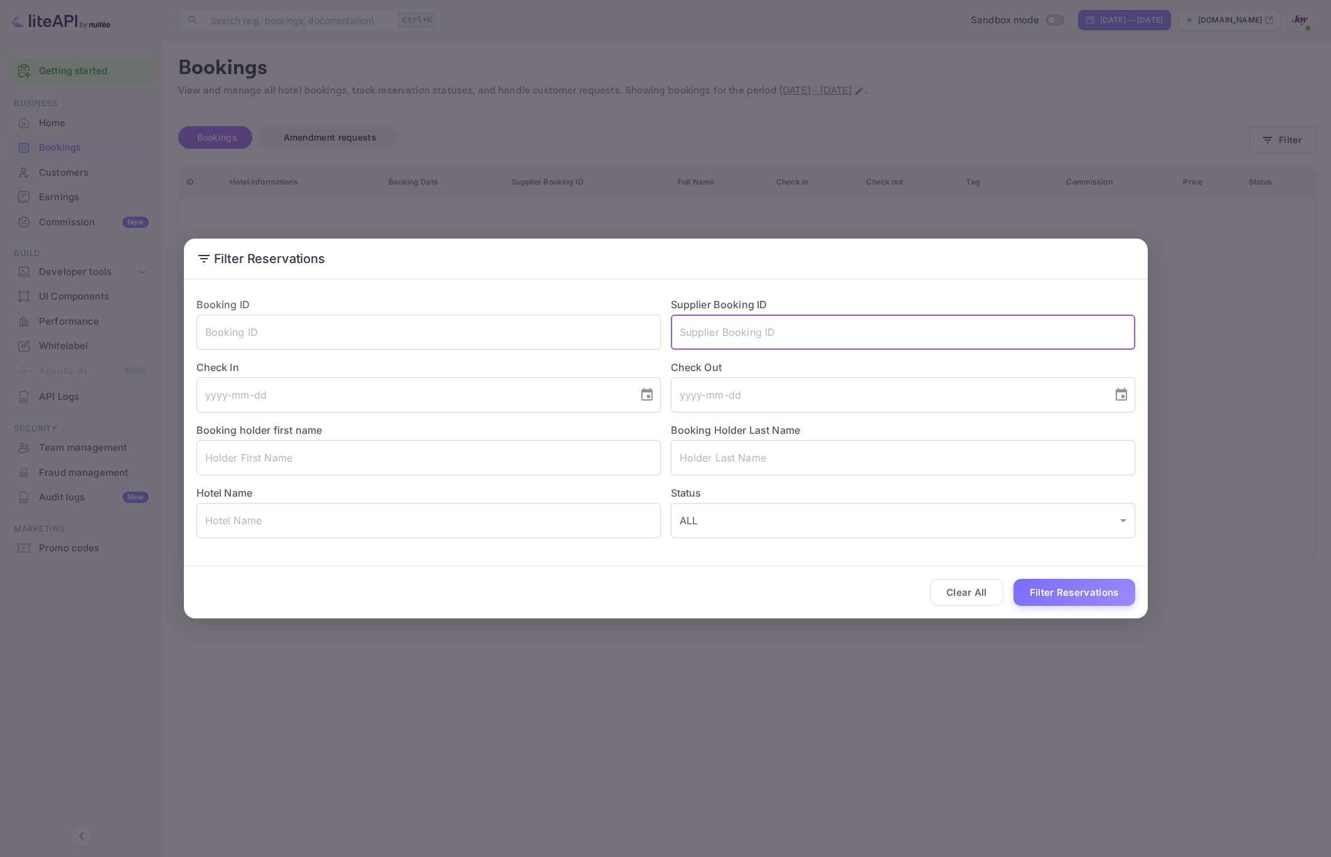
click at [810, 330] on input "text" at bounding box center [903, 331] width 464 height 35
paste input "9575517"
type input "9575517"
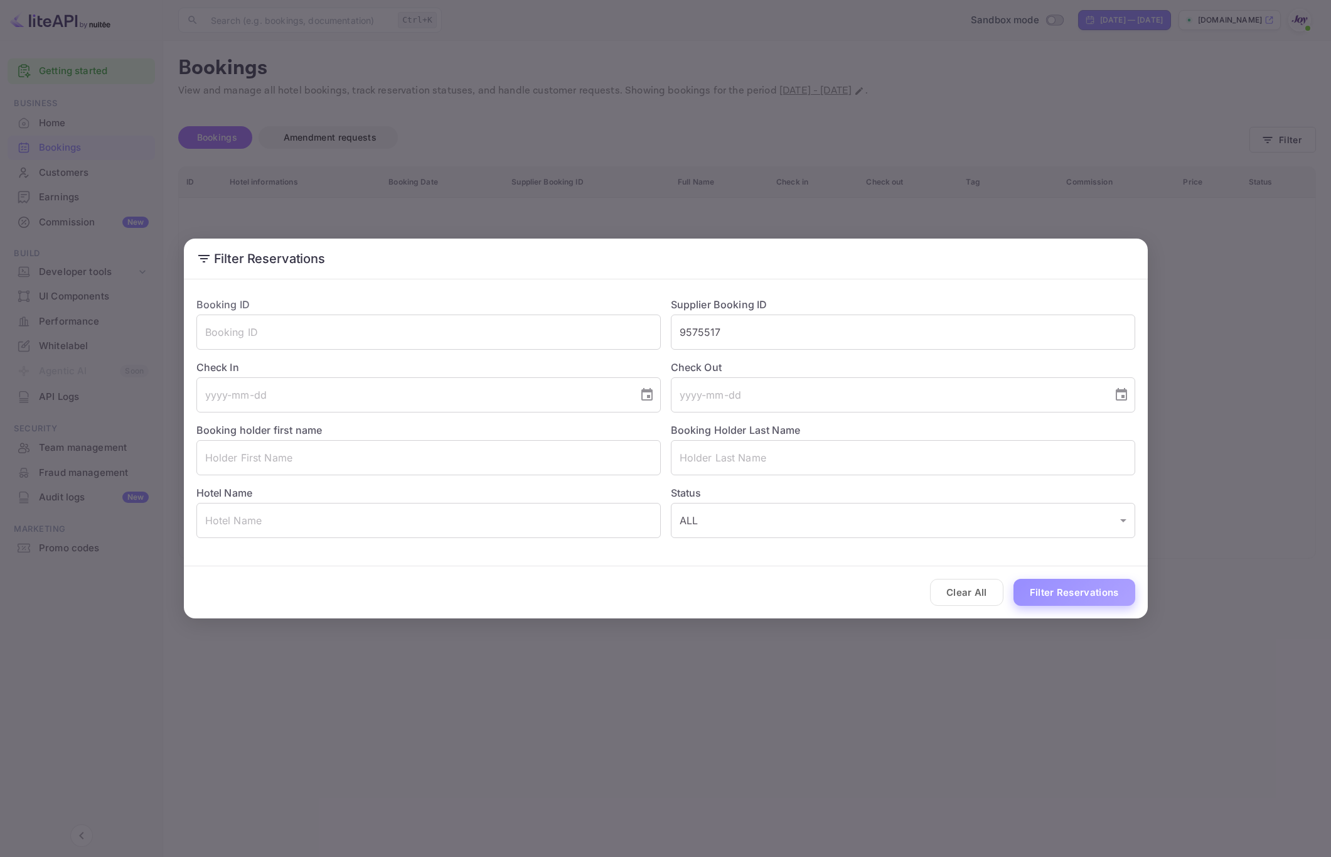
click at [1046, 587] on button "Filter Reservations" at bounding box center [1075, 592] width 122 height 27
click at [982, 589] on button "Clear All" at bounding box center [966, 592] width 73 height 27
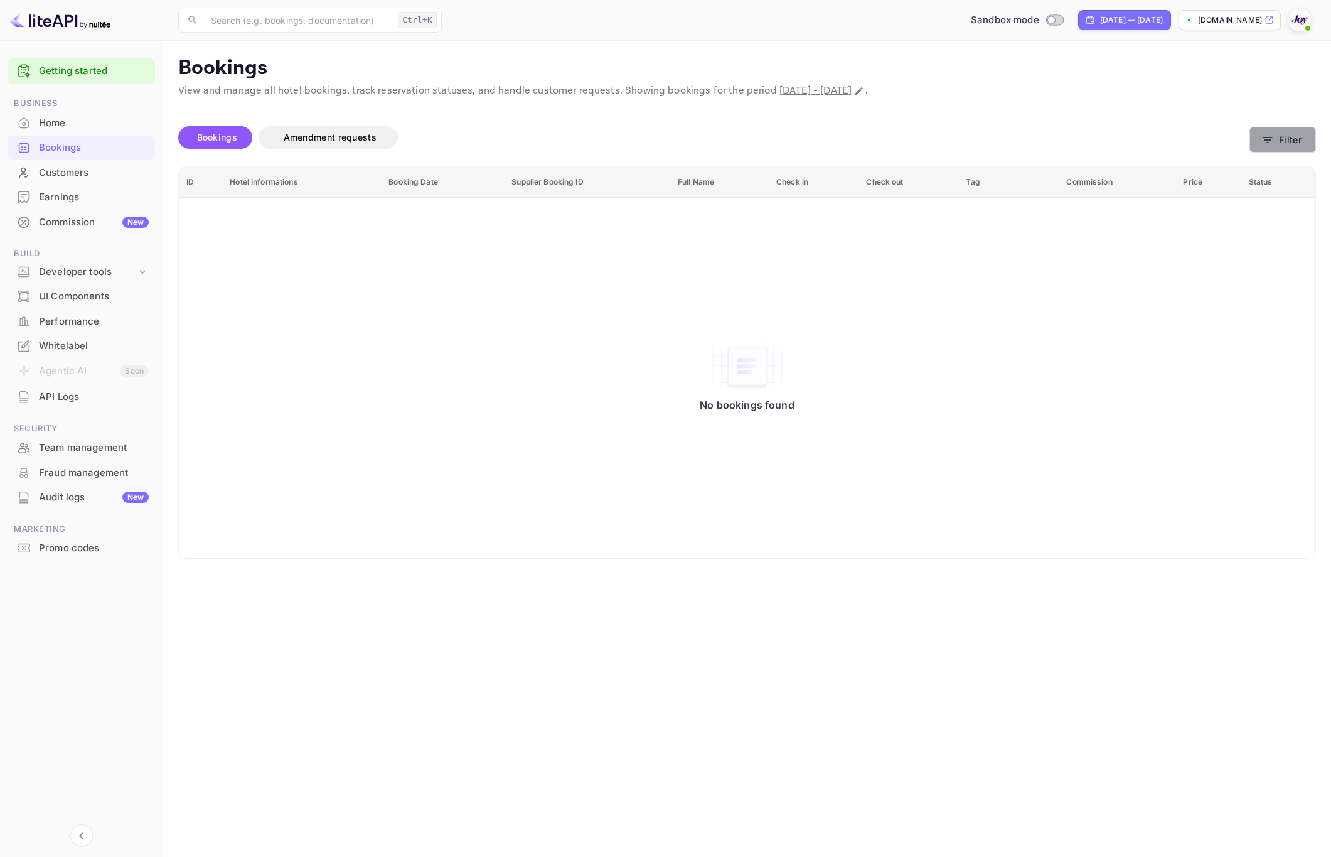
click at [1287, 141] on button "Filter" at bounding box center [1283, 140] width 67 height 26
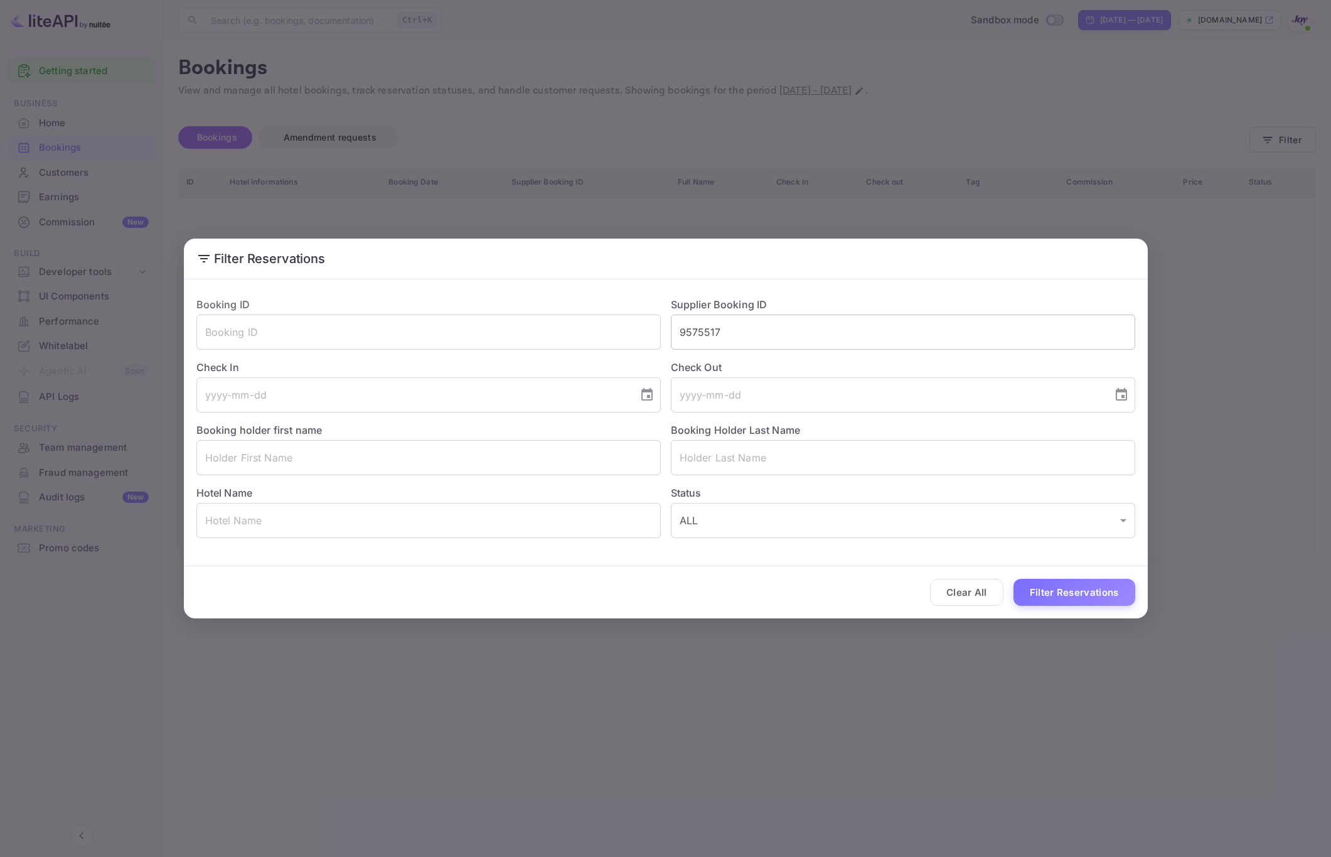
click at [788, 331] on input "9575517" at bounding box center [903, 331] width 464 height 35
click at [787, 330] on input "9575517" at bounding box center [903, 331] width 464 height 35
click at [392, 335] on input "text" at bounding box center [428, 331] width 464 height 35
paste input "e5d8532932"
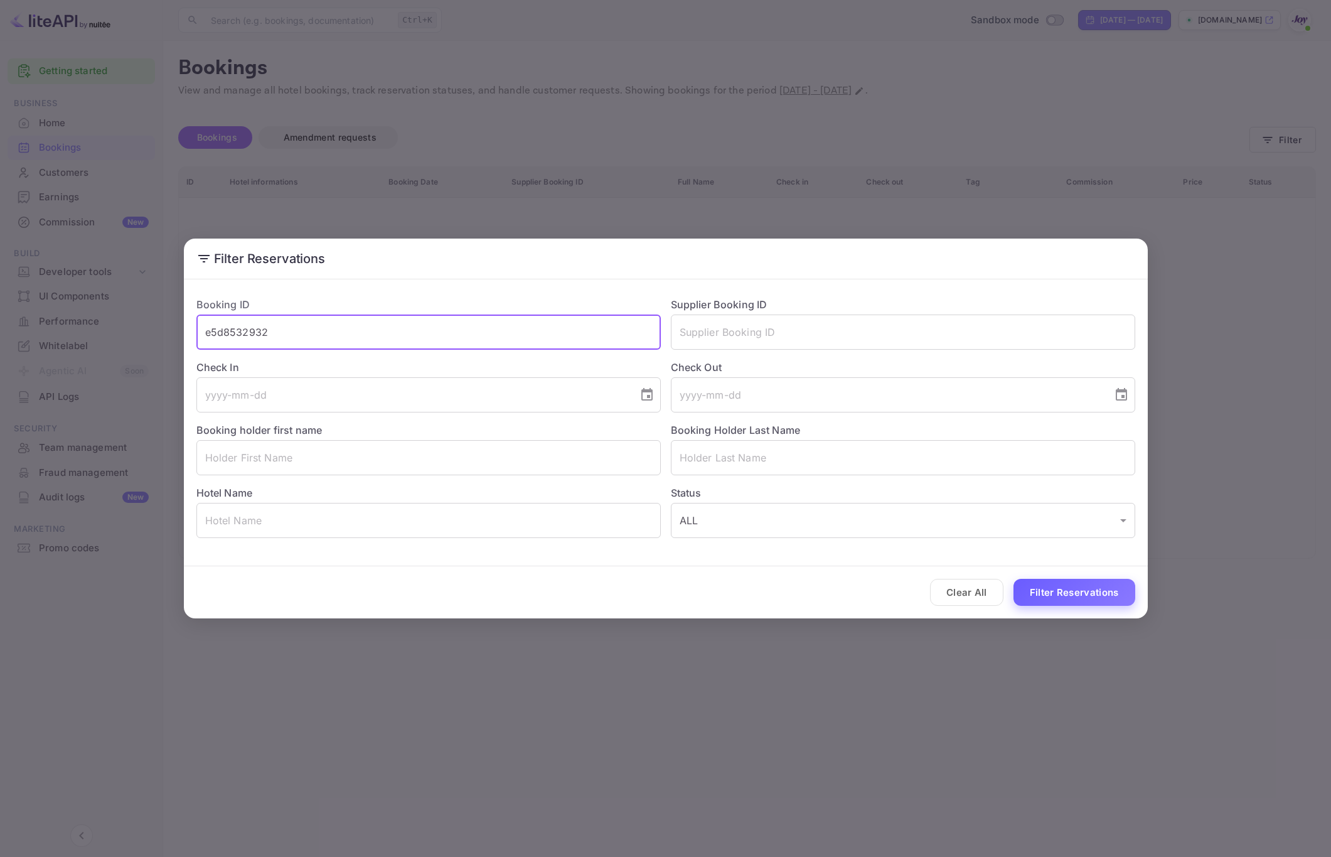
type input "e5d8532932"
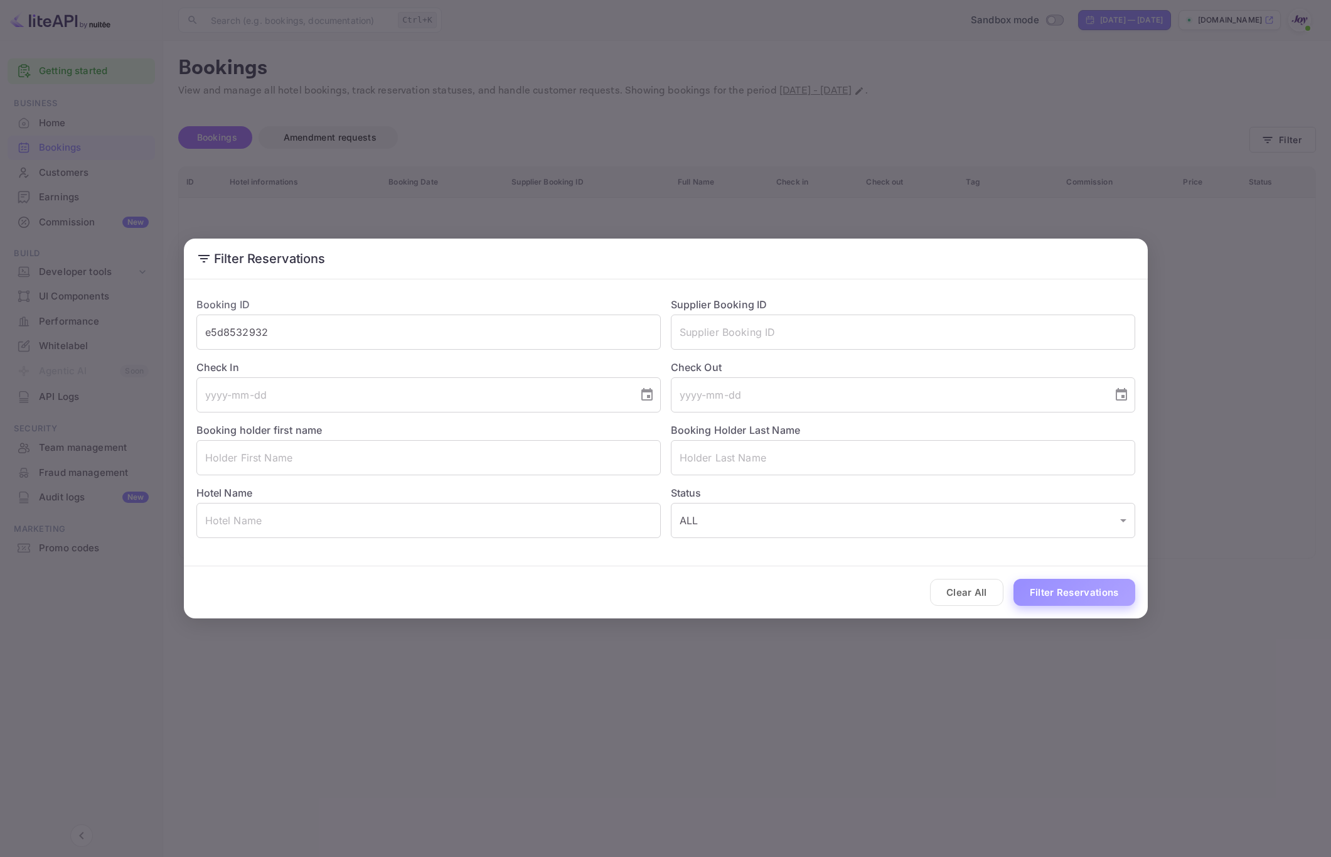
click at [1057, 599] on button "Filter Reservations" at bounding box center [1075, 592] width 122 height 27
click at [827, 676] on div "Filter Reservations Booking ID e5d8532932 ​ Supplier Booking ID ​ Check In ​ Ch…" at bounding box center [665, 428] width 1331 height 857
